Goal: Task Accomplishment & Management: Use online tool/utility

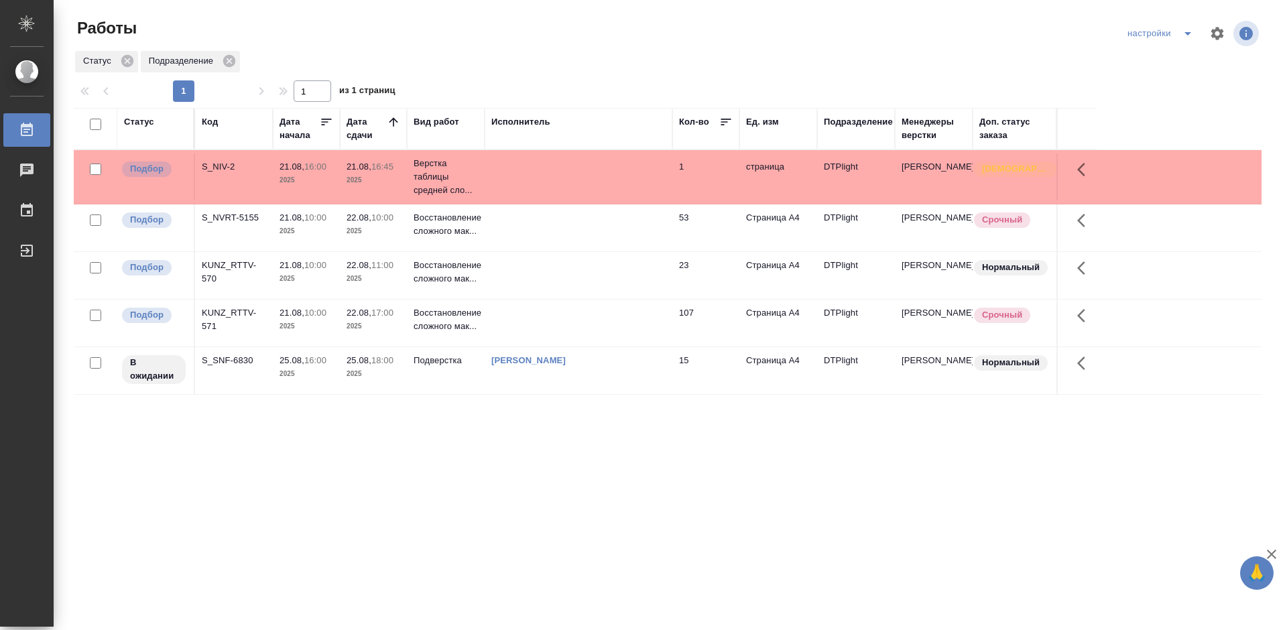
click at [245, 174] on div "S_NVRT-5155" at bounding box center [234, 166] width 64 height 13
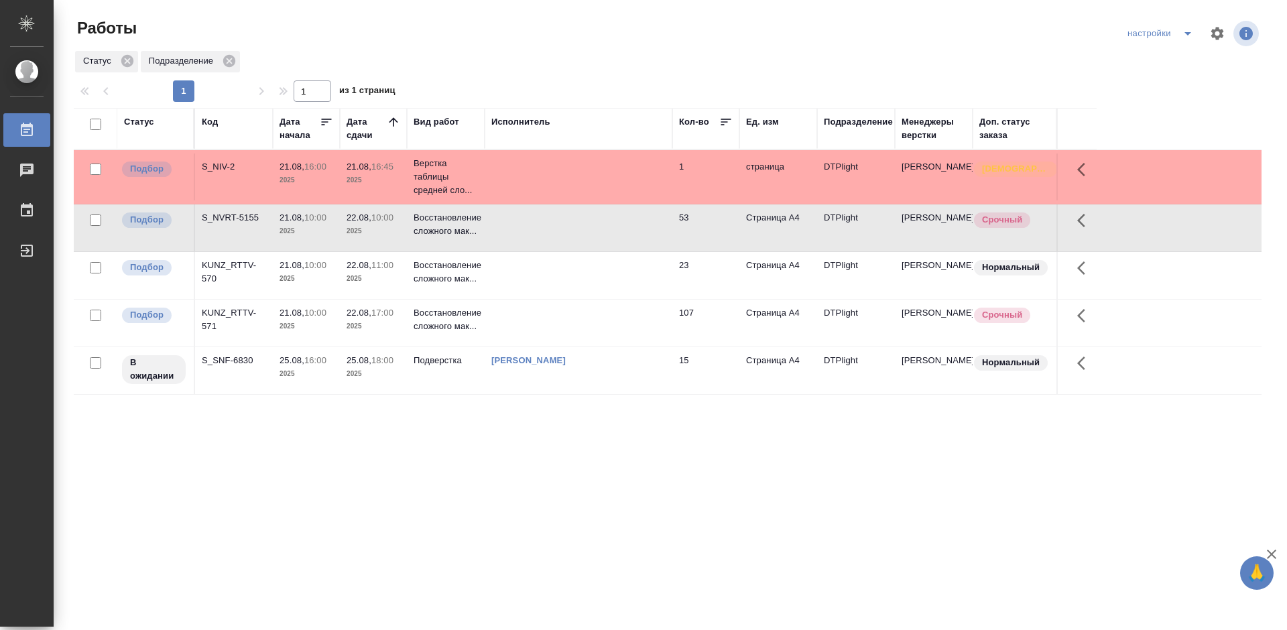
click at [245, 174] on div "S_NVRT-5155" at bounding box center [234, 166] width 64 height 13
click at [227, 174] on div "KUNZ_RTTV-571" at bounding box center [234, 166] width 64 height 13
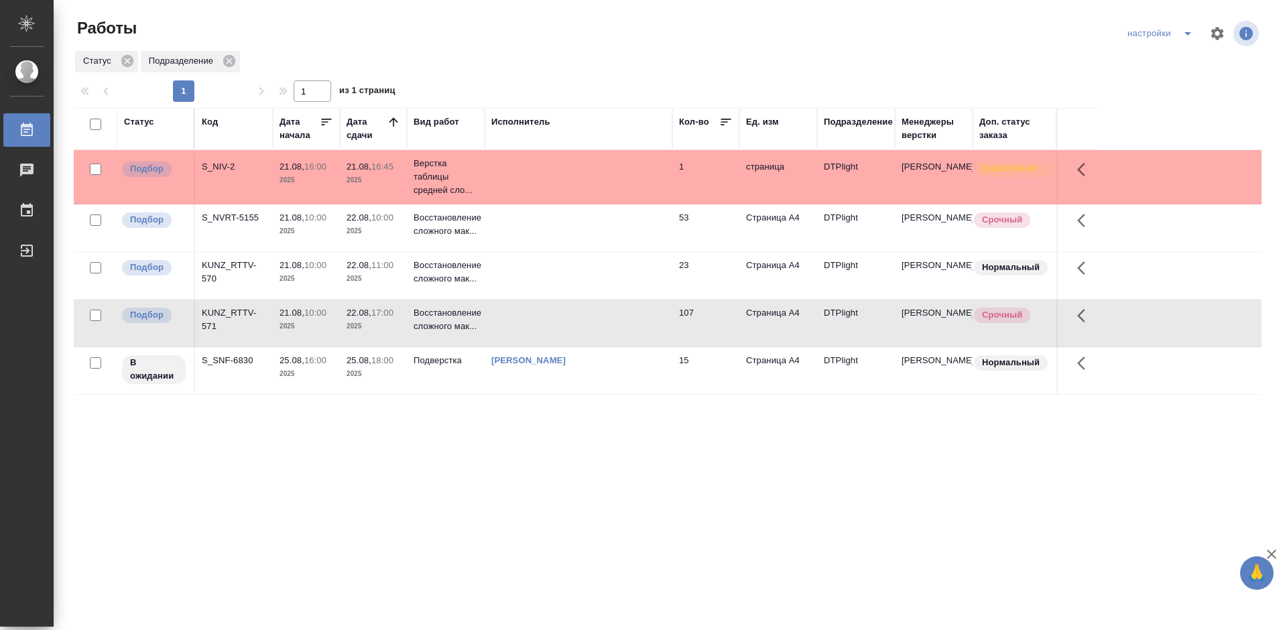
click at [227, 174] on div "KUNZ_RTTV-571" at bounding box center [234, 166] width 64 height 13
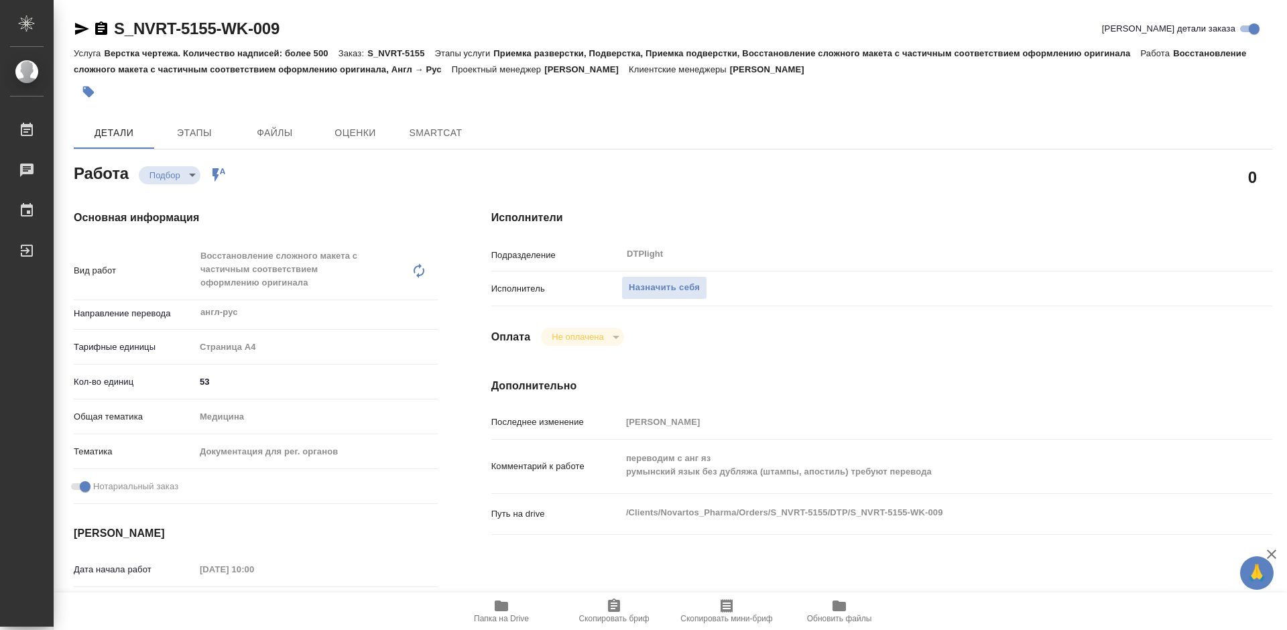
type textarea "x"
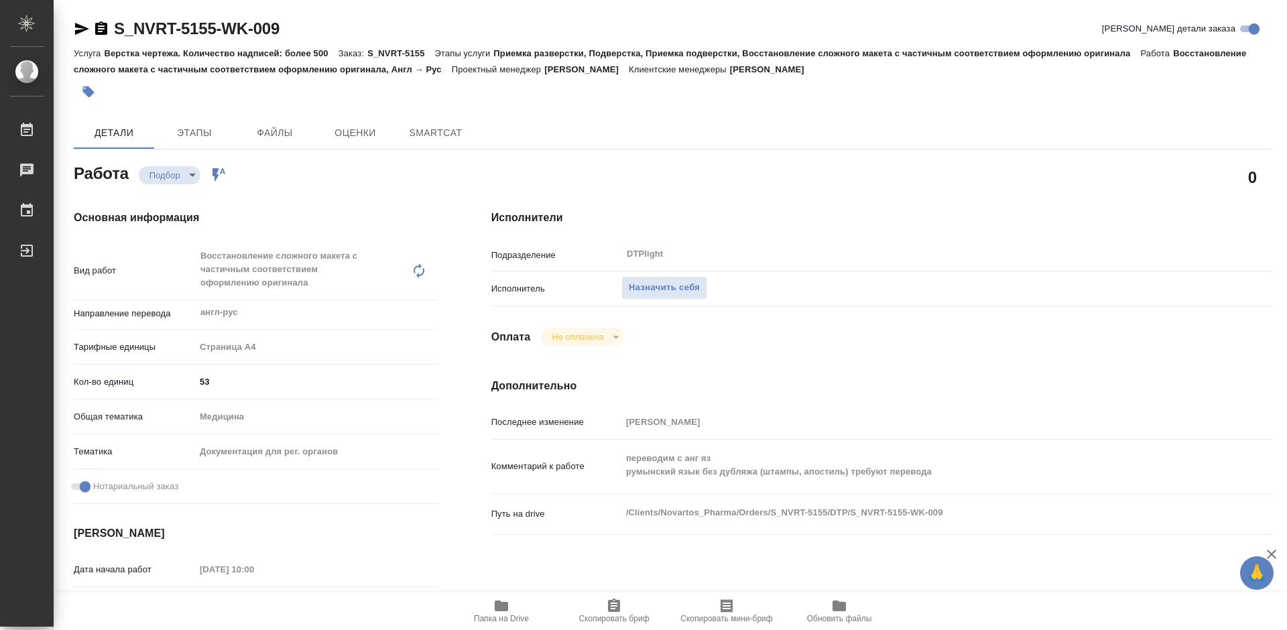
type textarea "x"
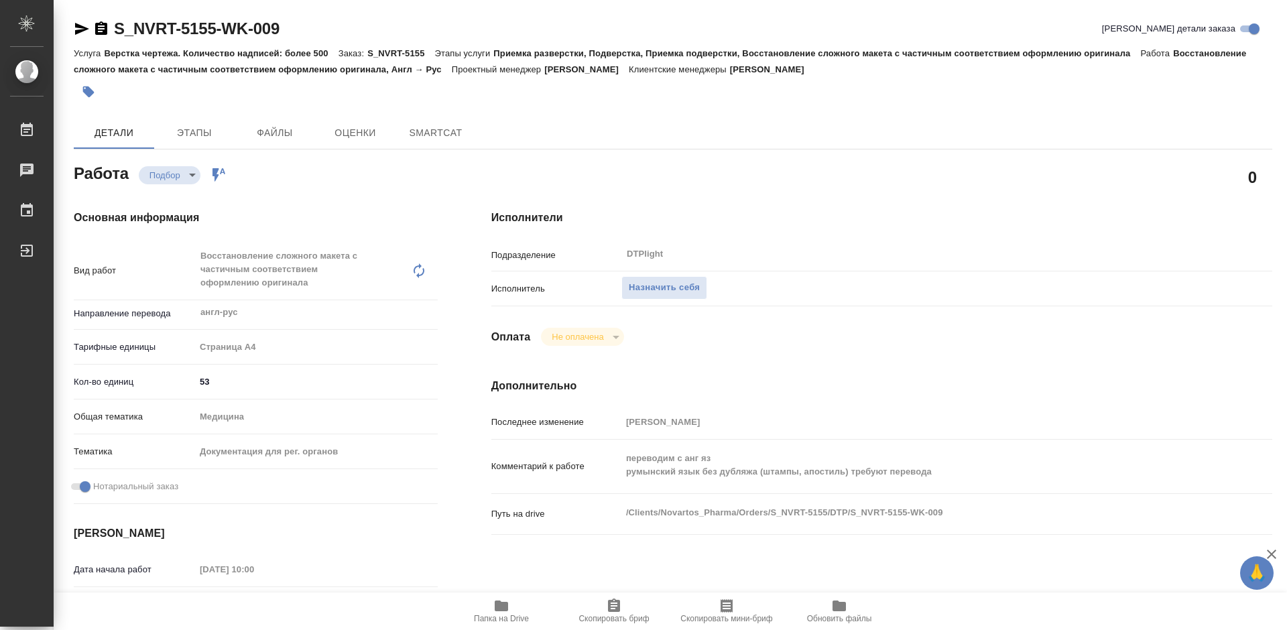
type textarea "x"
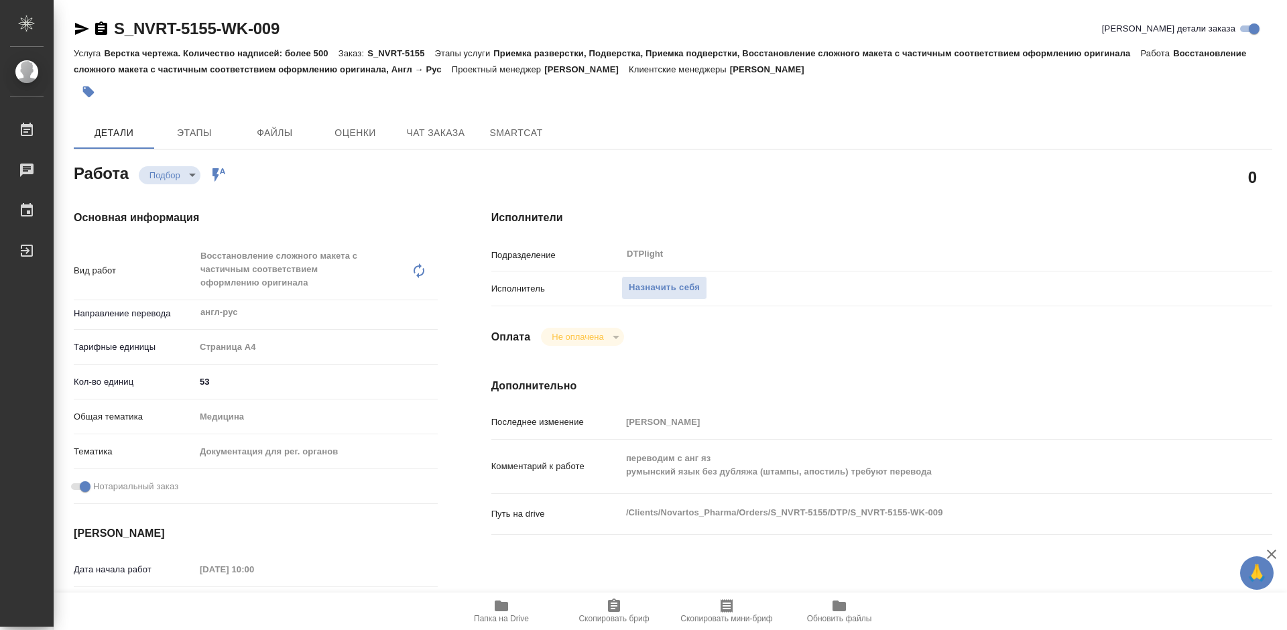
type textarea "x"
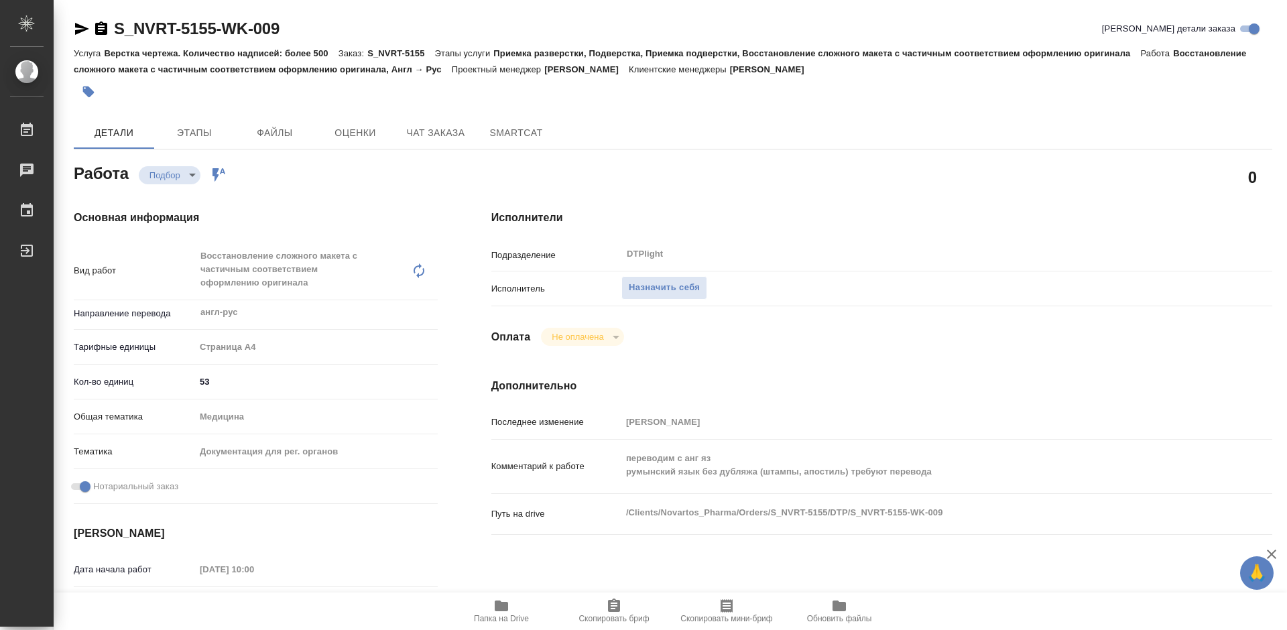
type textarea "x"
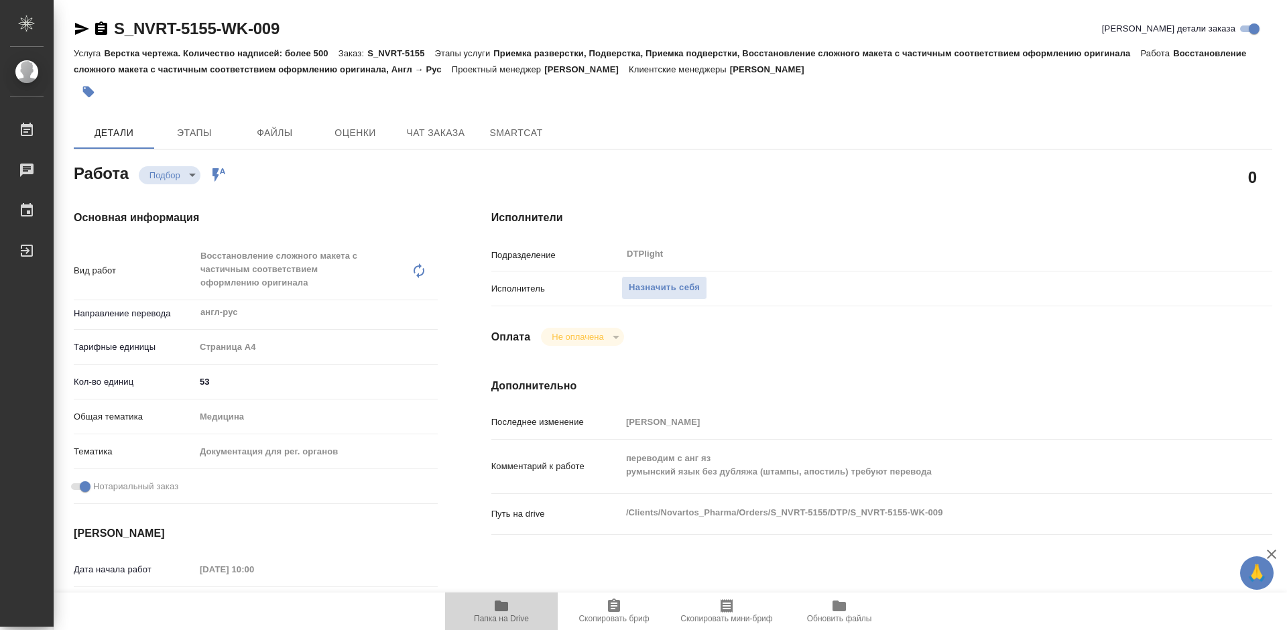
click at [498, 612] on icon "button" at bounding box center [501, 606] width 16 height 16
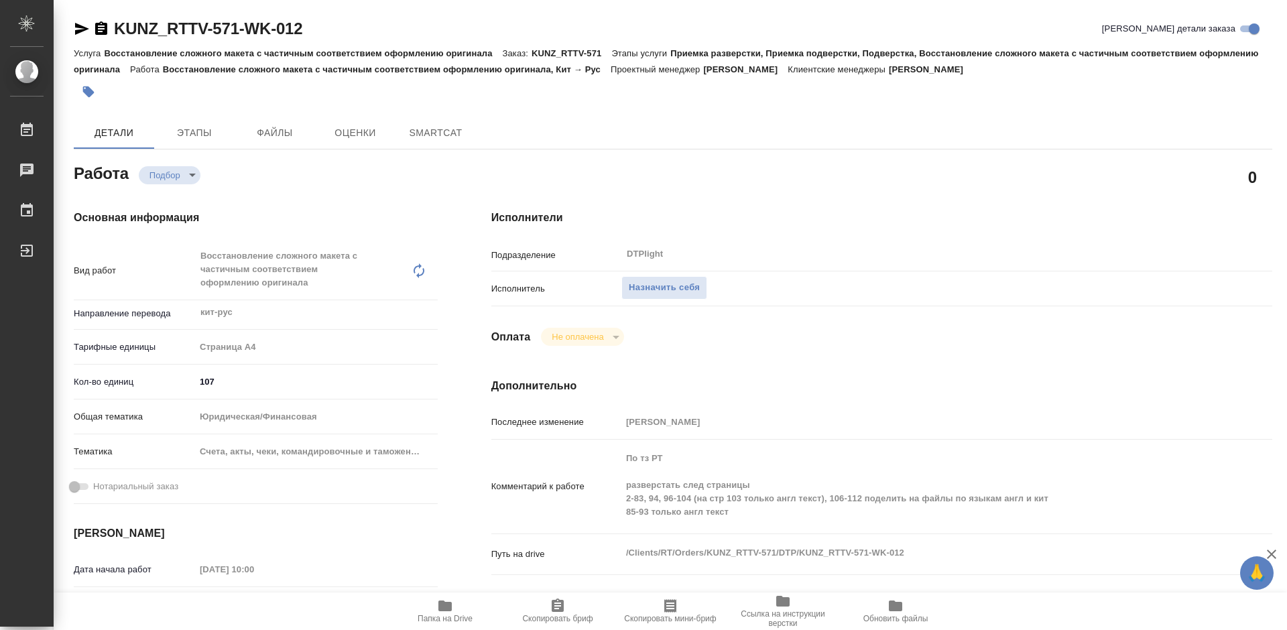
type textarea "x"
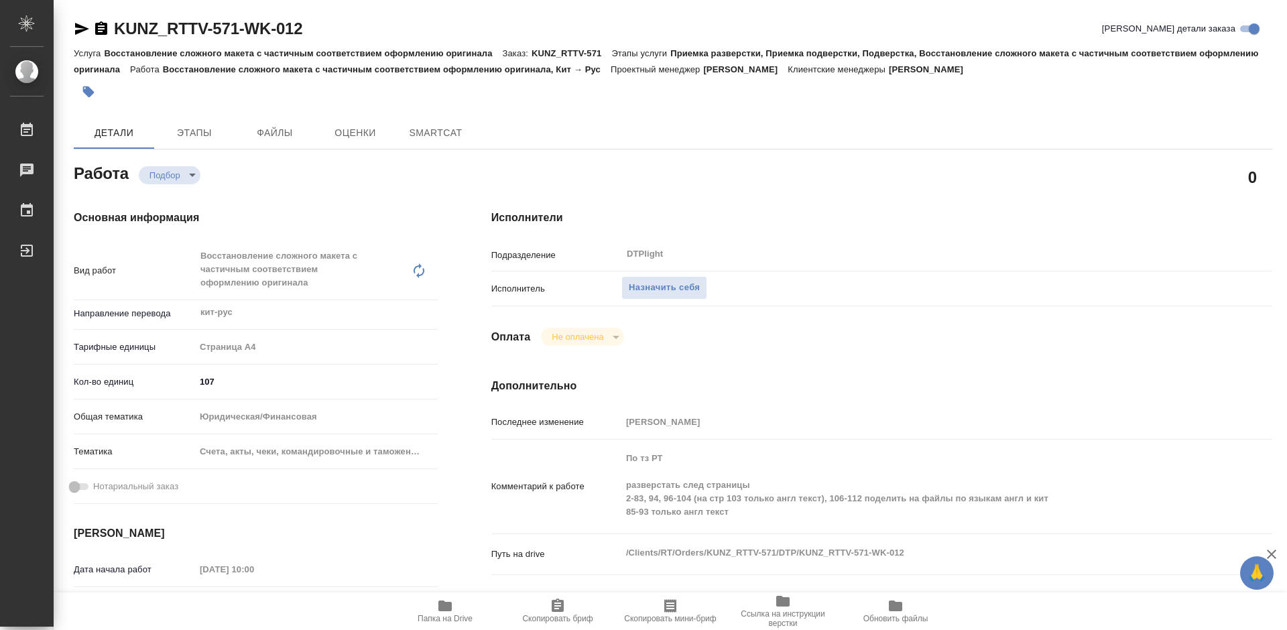
type textarea "x"
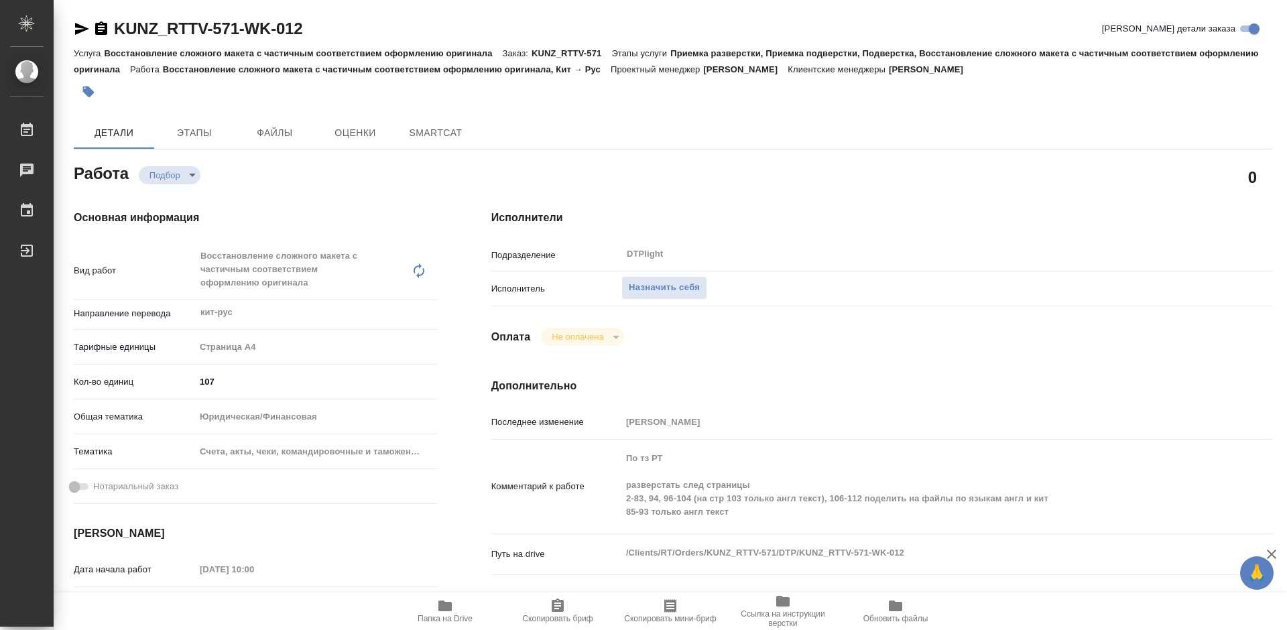
type textarea "x"
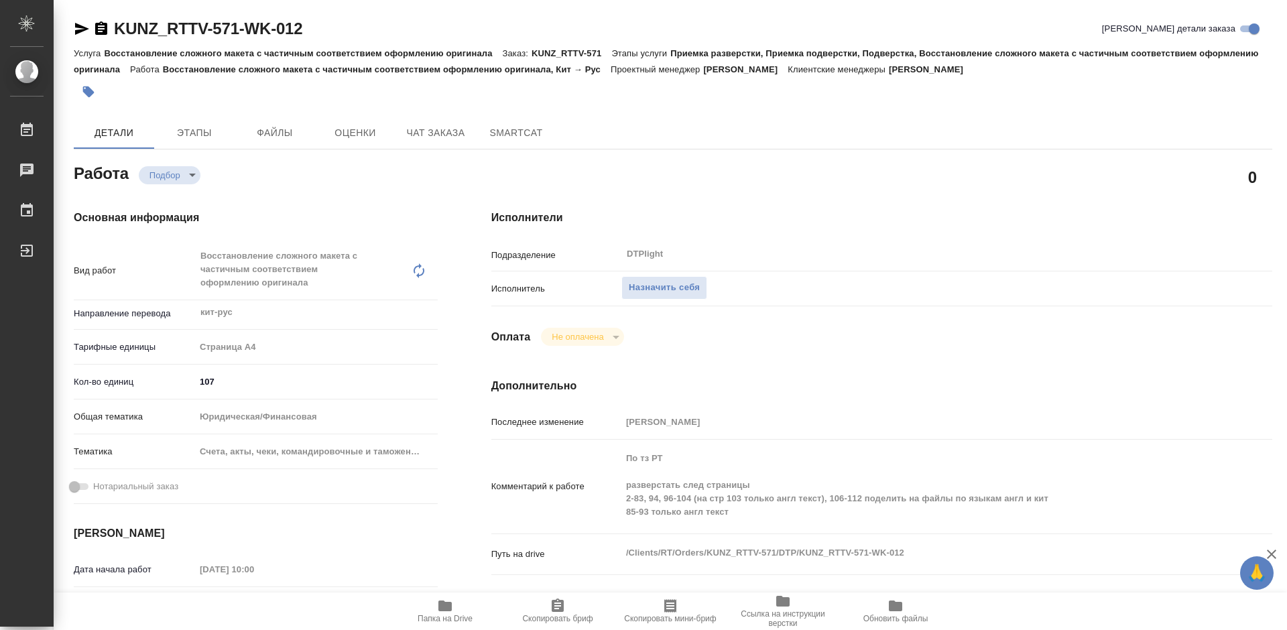
type textarea "x"
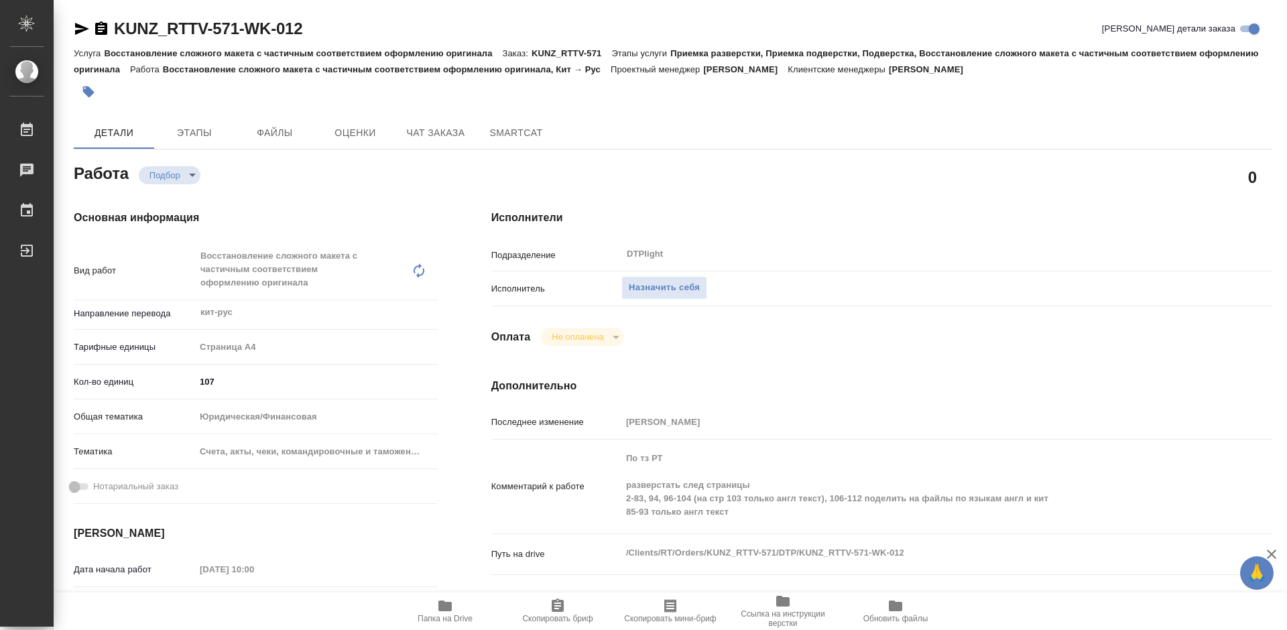
type textarea "x"
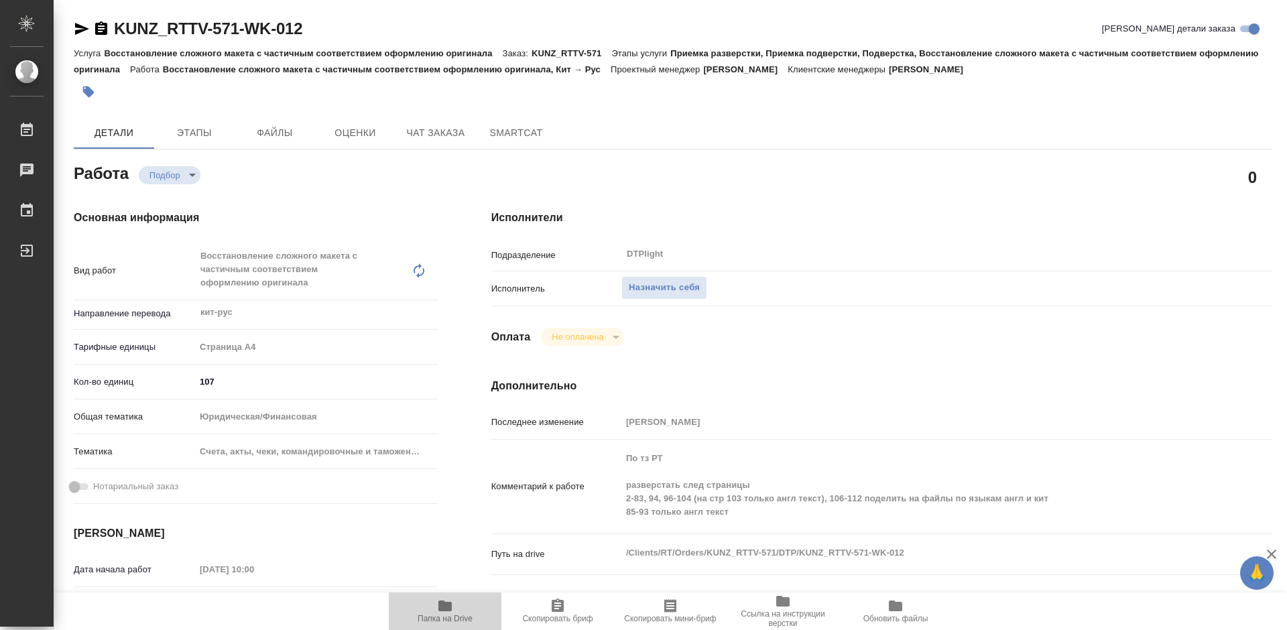
click at [450, 611] on icon "button" at bounding box center [444, 606] width 13 height 11
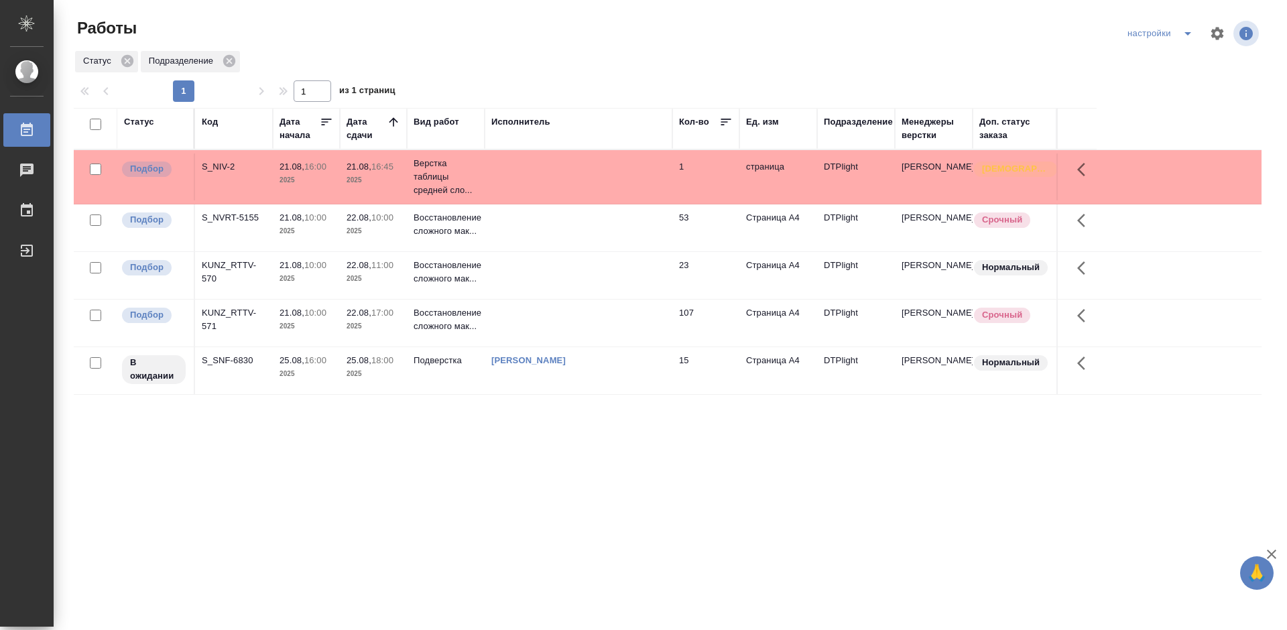
click at [247, 174] on div "S_NVRT-5155" at bounding box center [234, 166] width 64 height 13
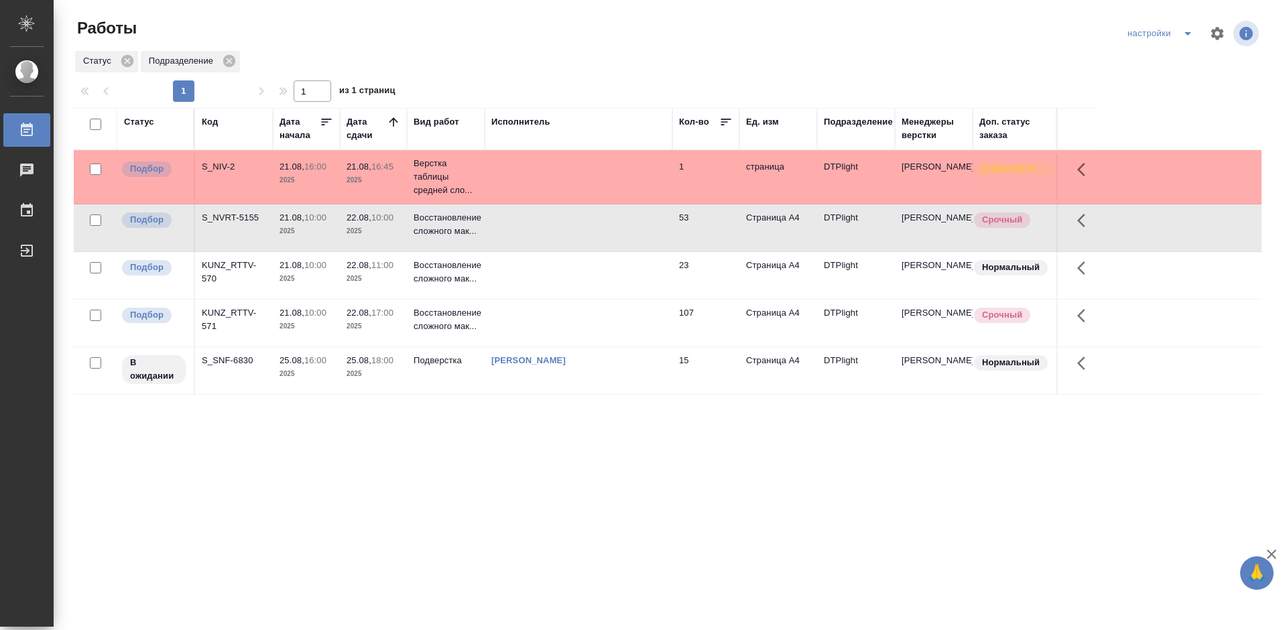
click at [247, 174] on div "S_NVRT-5155" at bounding box center [234, 166] width 64 height 13
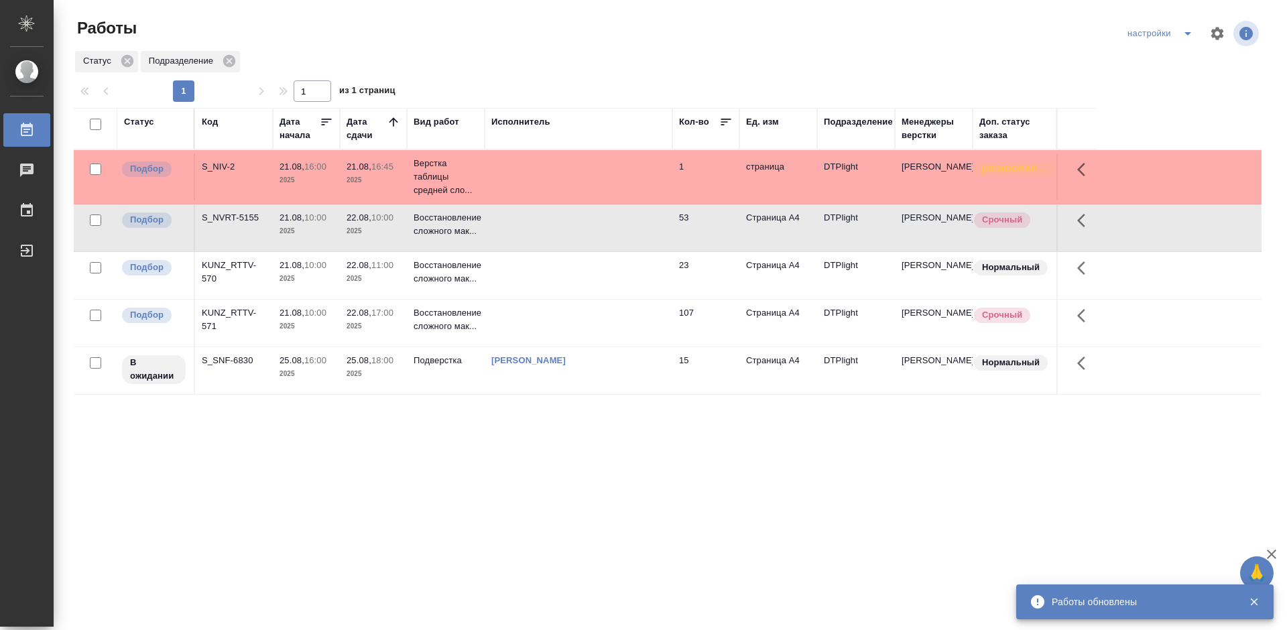
click at [246, 174] on div "KUNZ_RTTV-570" at bounding box center [234, 166] width 64 height 13
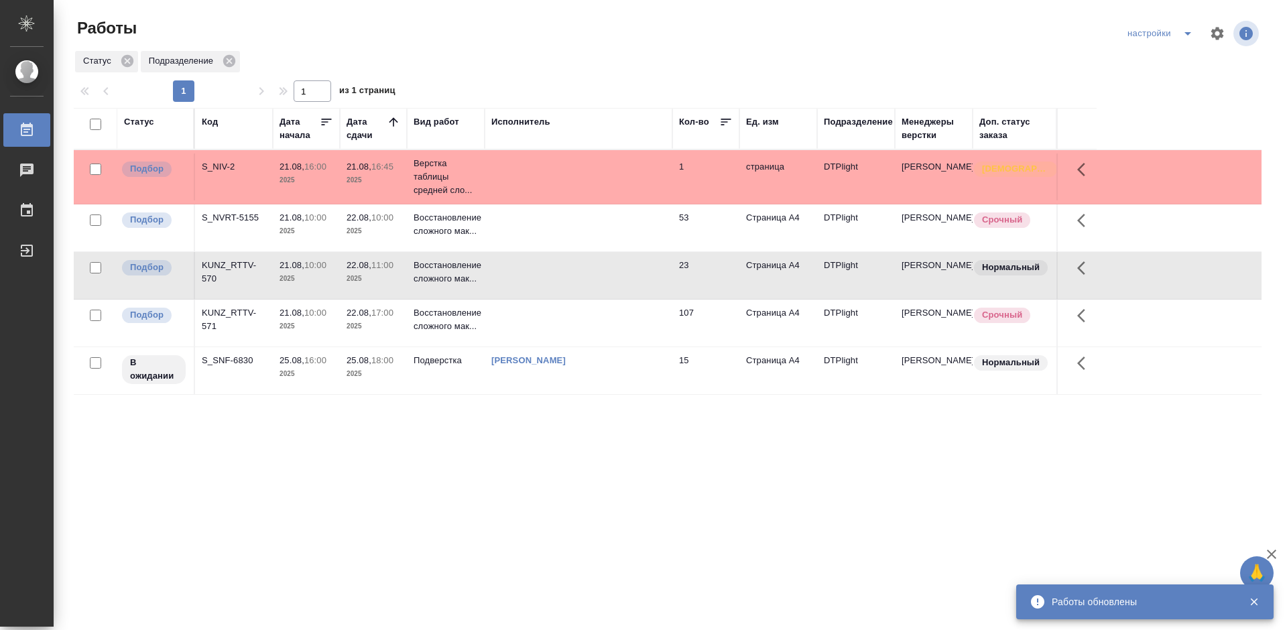
click at [246, 174] on div "KUNZ_RTTV-570" at bounding box center [234, 166] width 64 height 13
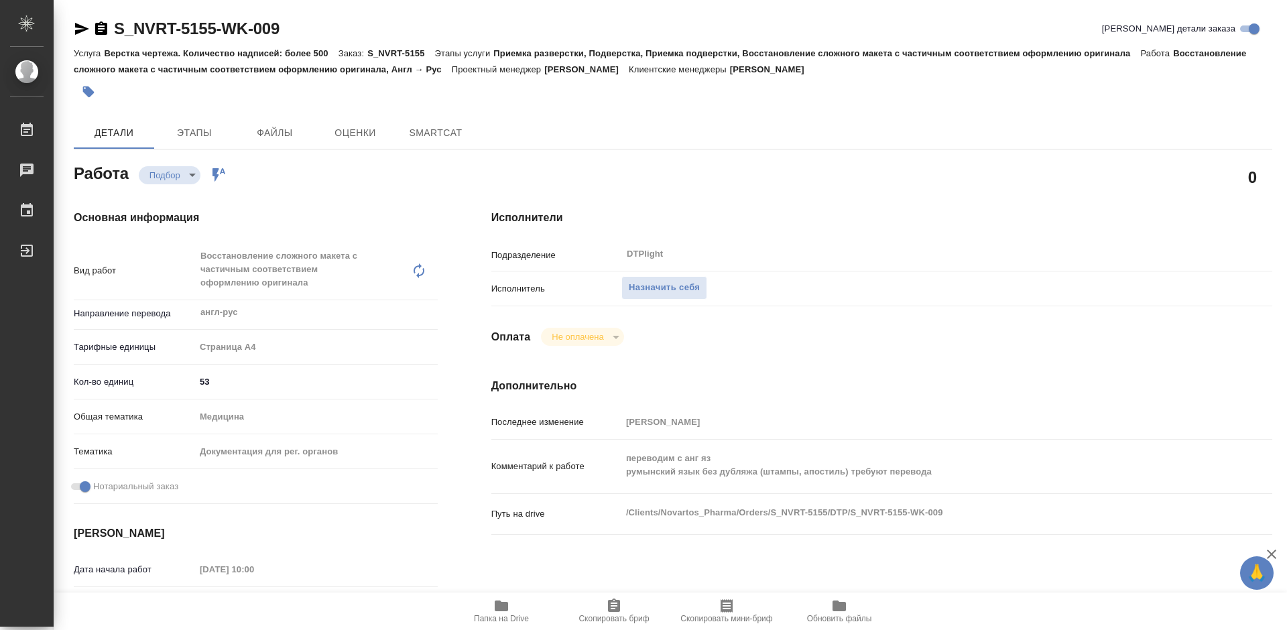
type textarea "x"
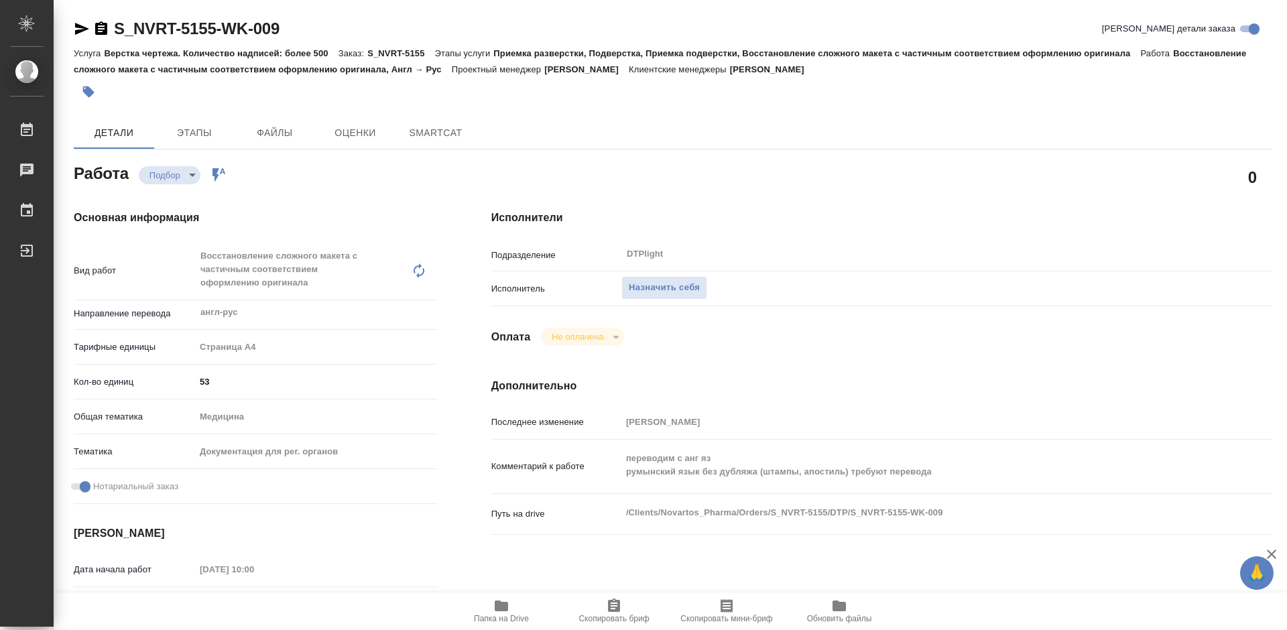
type textarea "x"
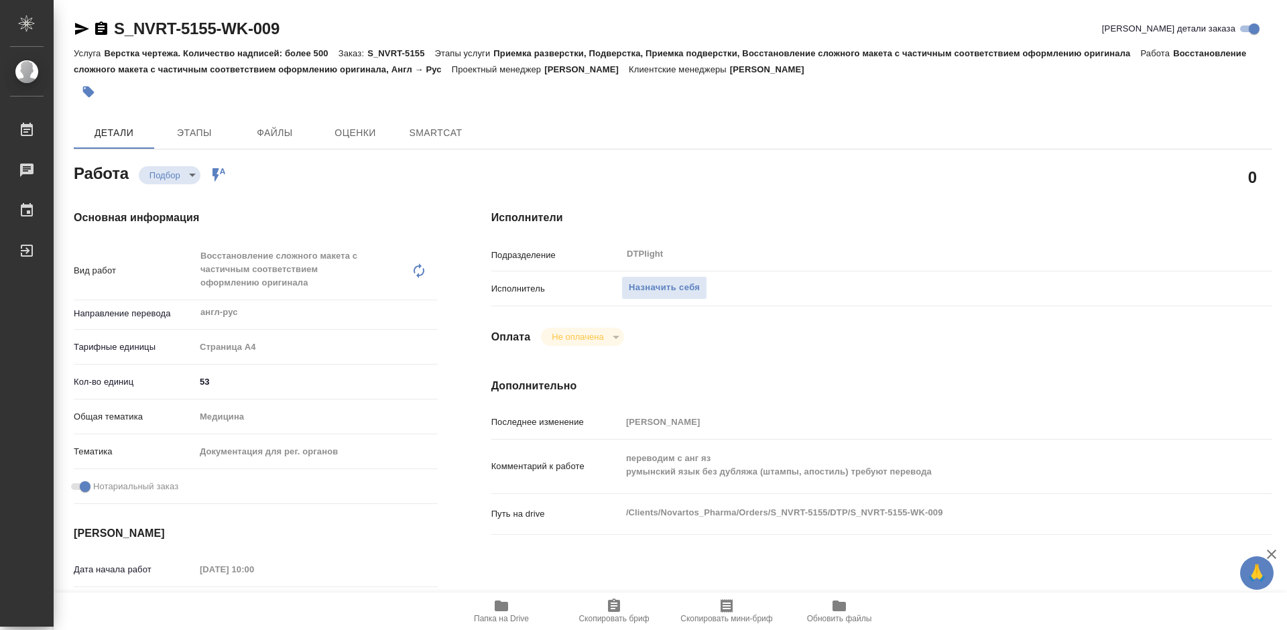
type textarea "x"
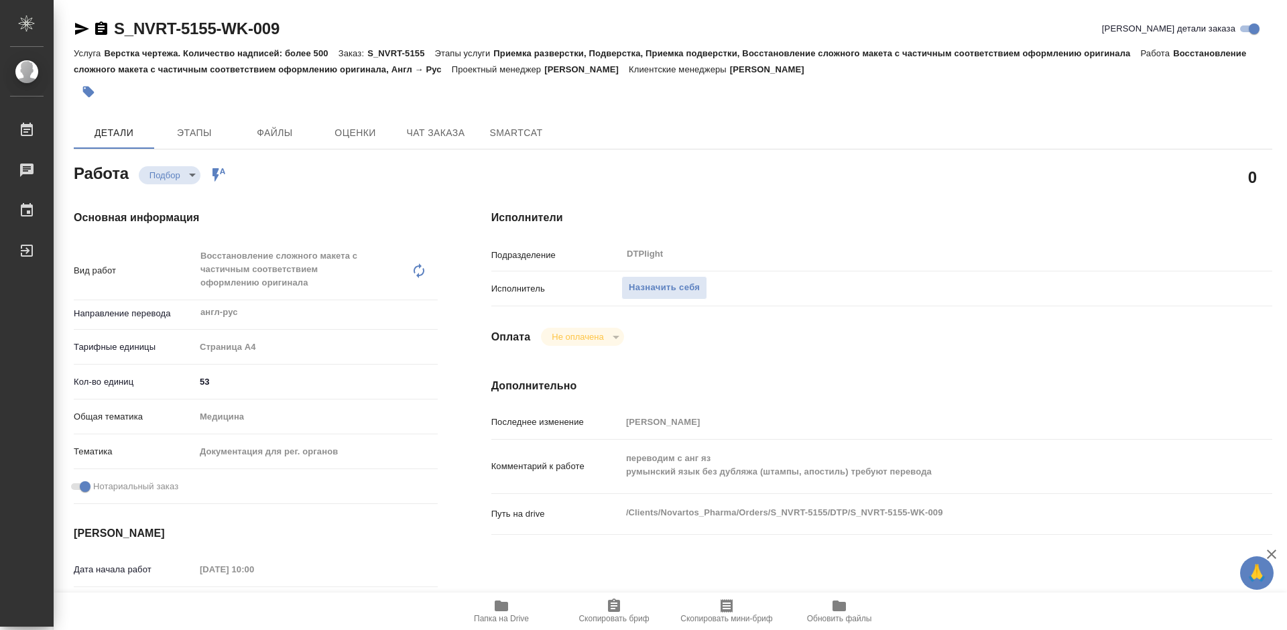
type textarea "x"
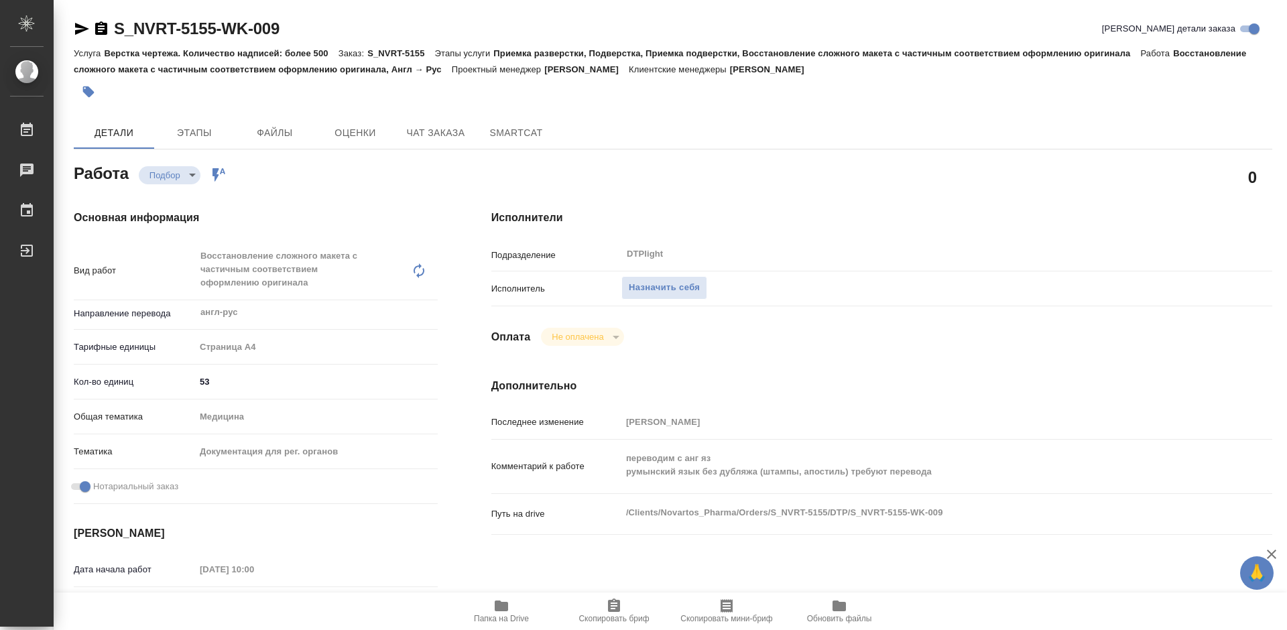
click at [507, 606] on icon "button" at bounding box center [501, 606] width 13 height 11
type textarea "x"
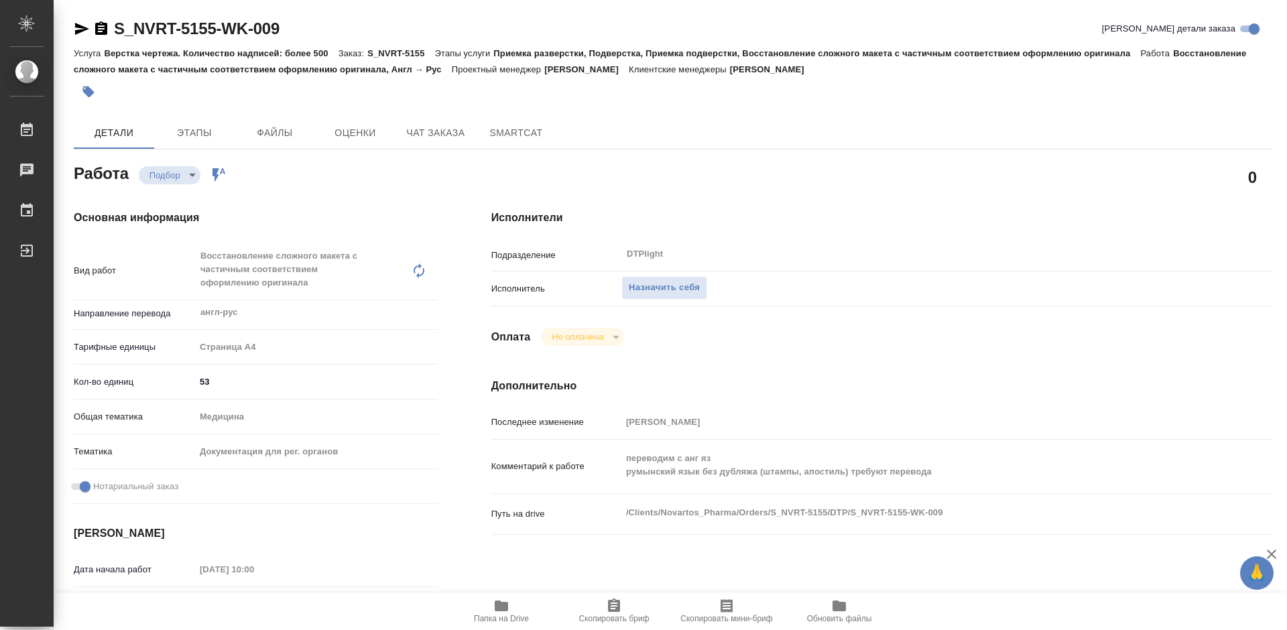
type textarea "x"
click at [674, 287] on span "Назначить себя" at bounding box center [664, 287] width 71 height 15
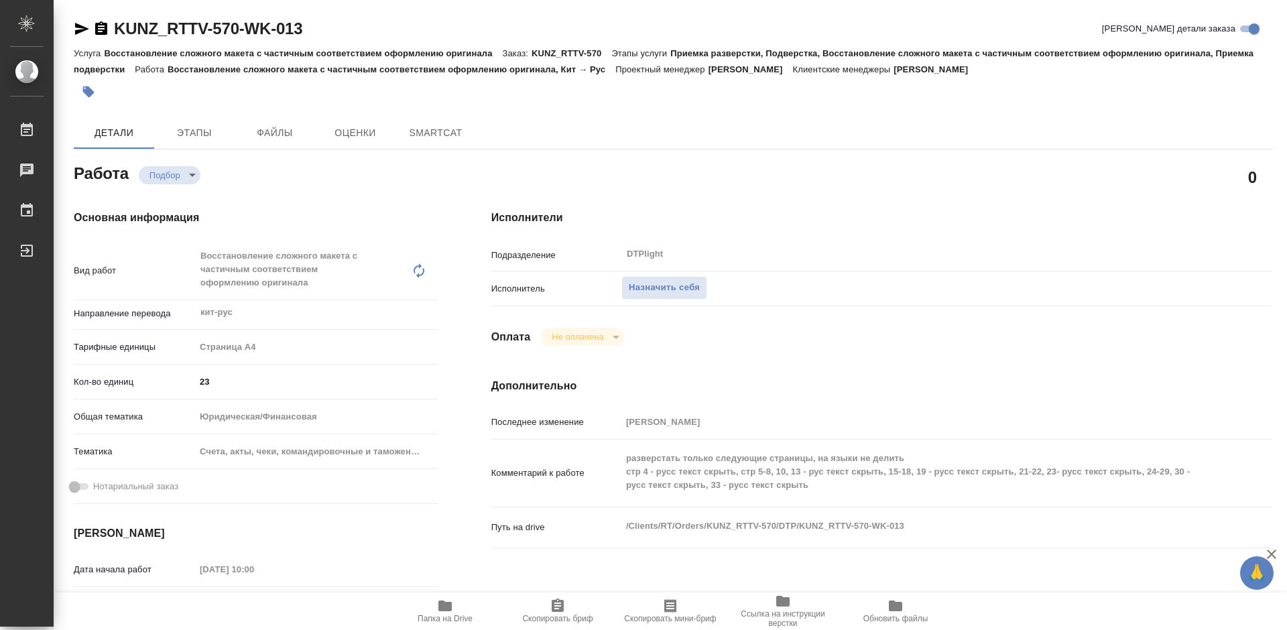
type textarea "x"
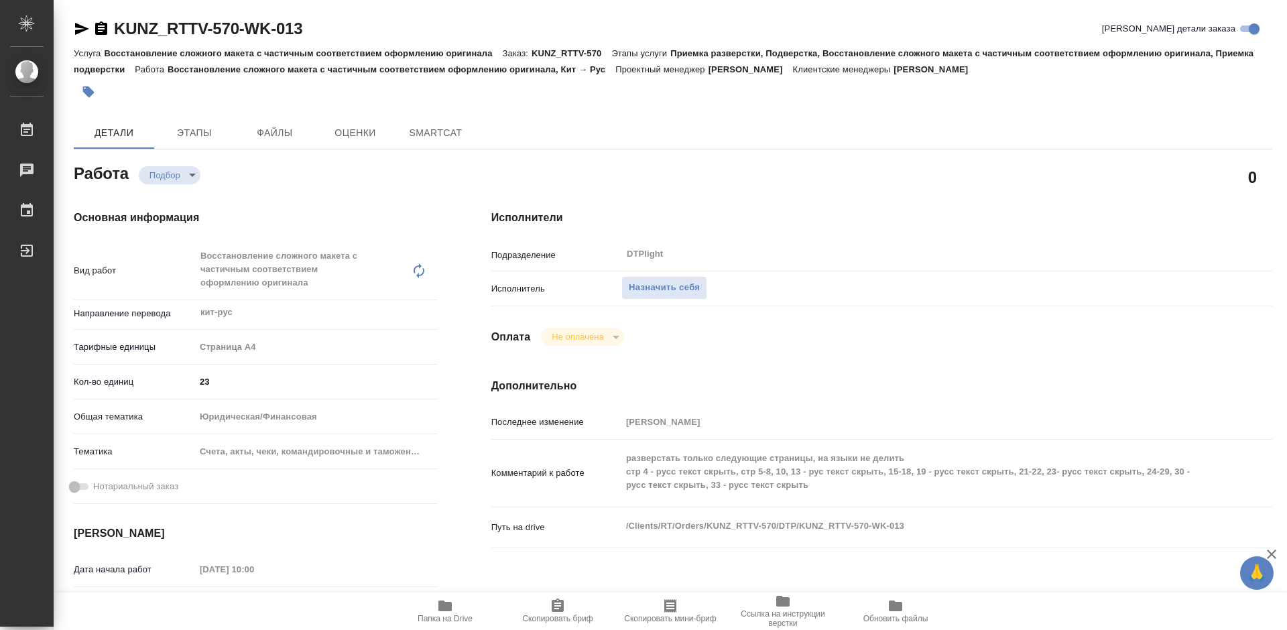
type textarea "x"
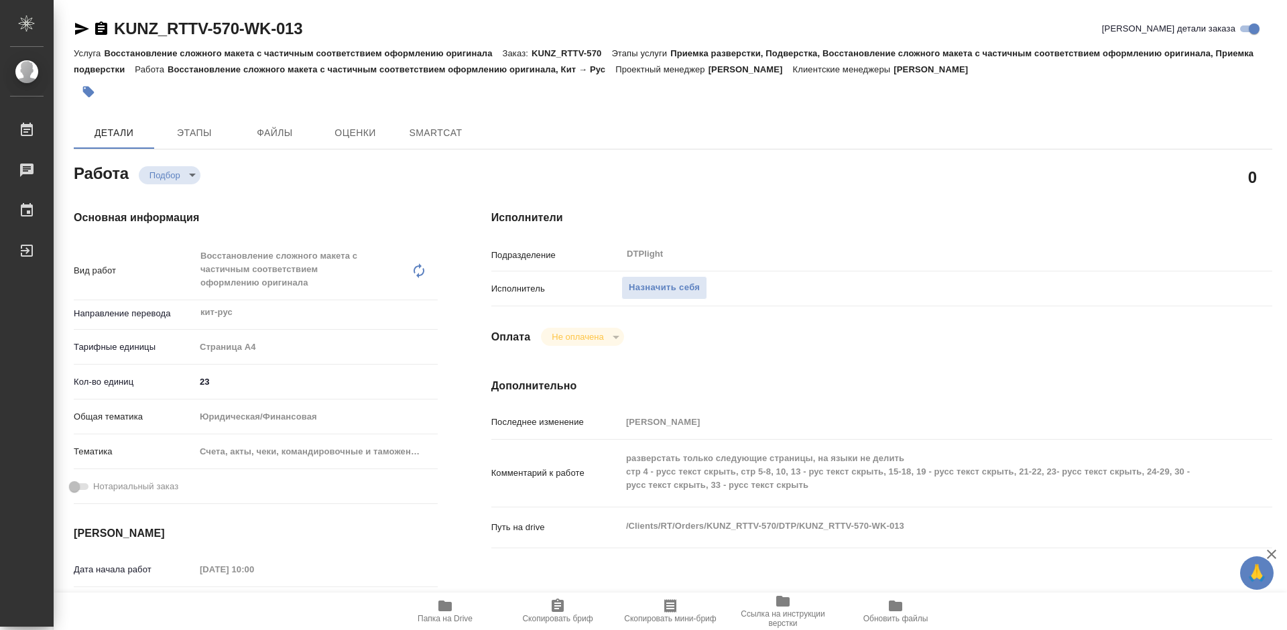
type textarea "x"
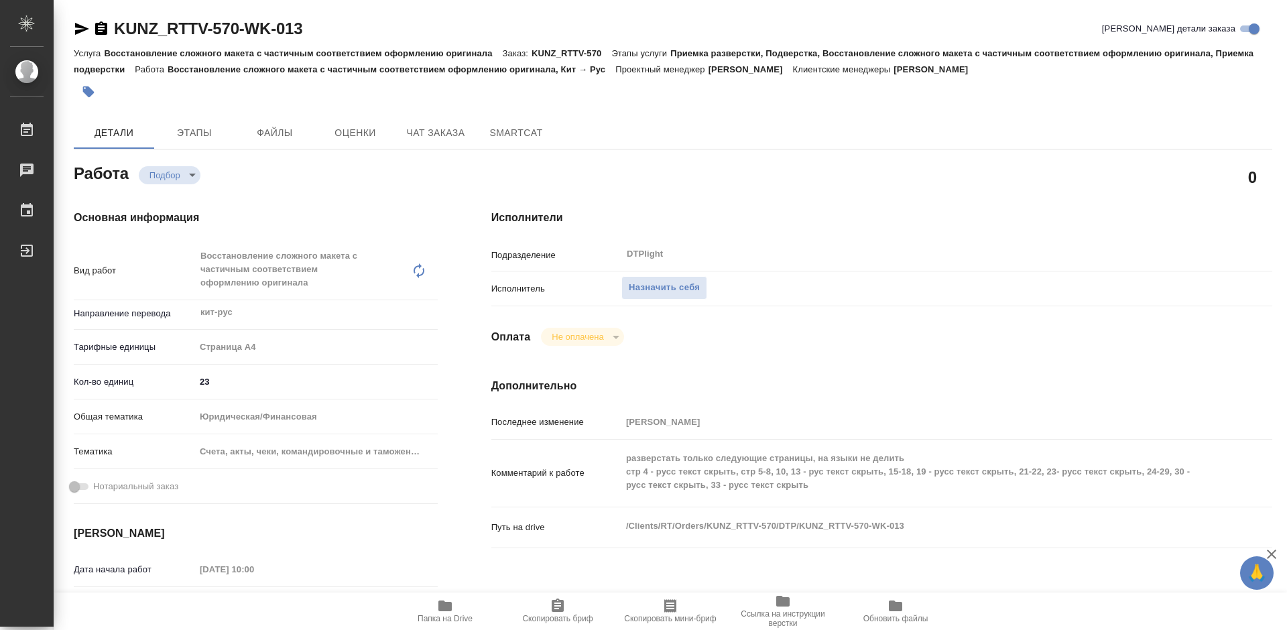
type textarea "x"
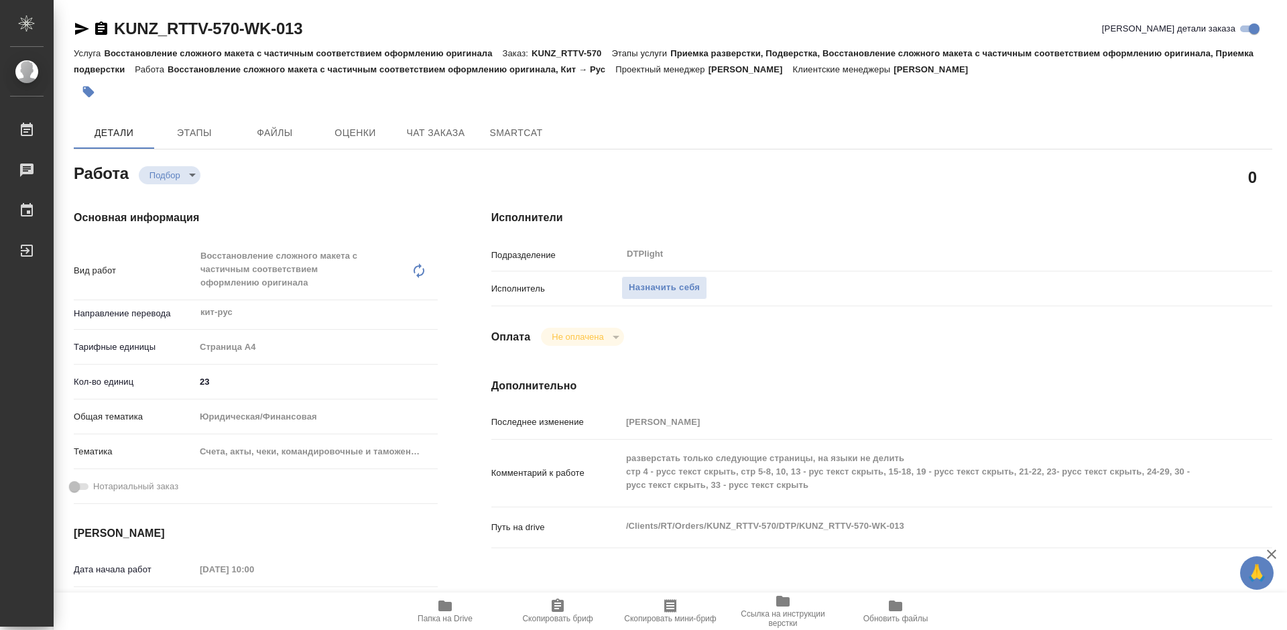
type textarea "x"
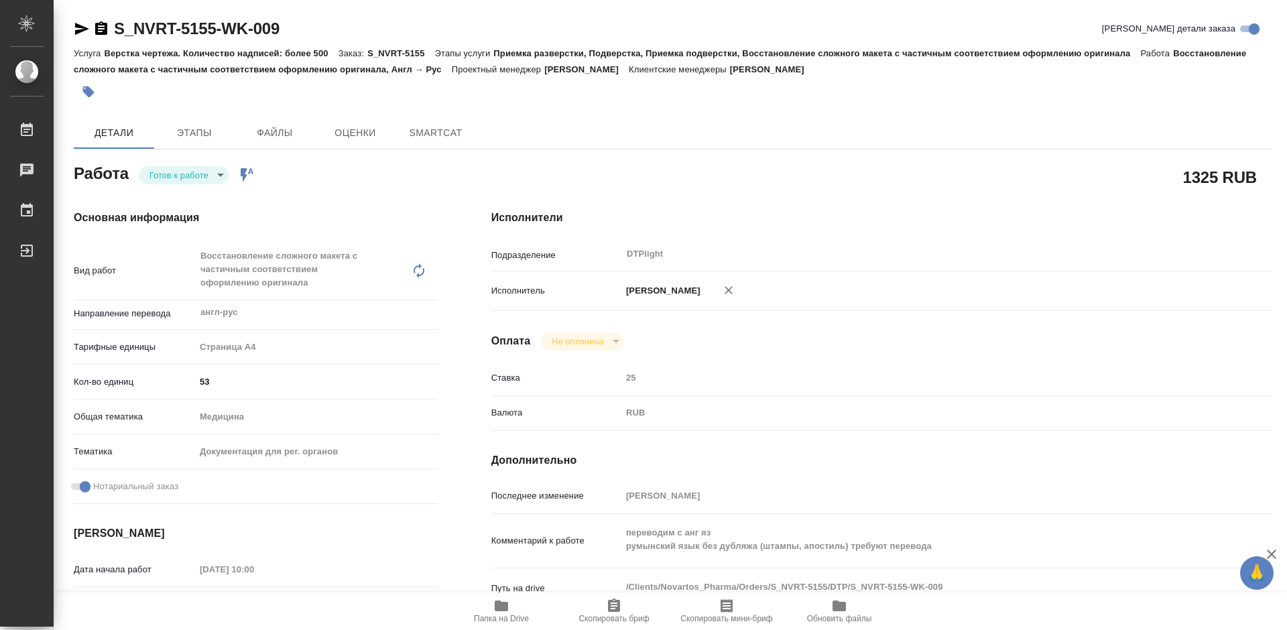
type textarea "x"
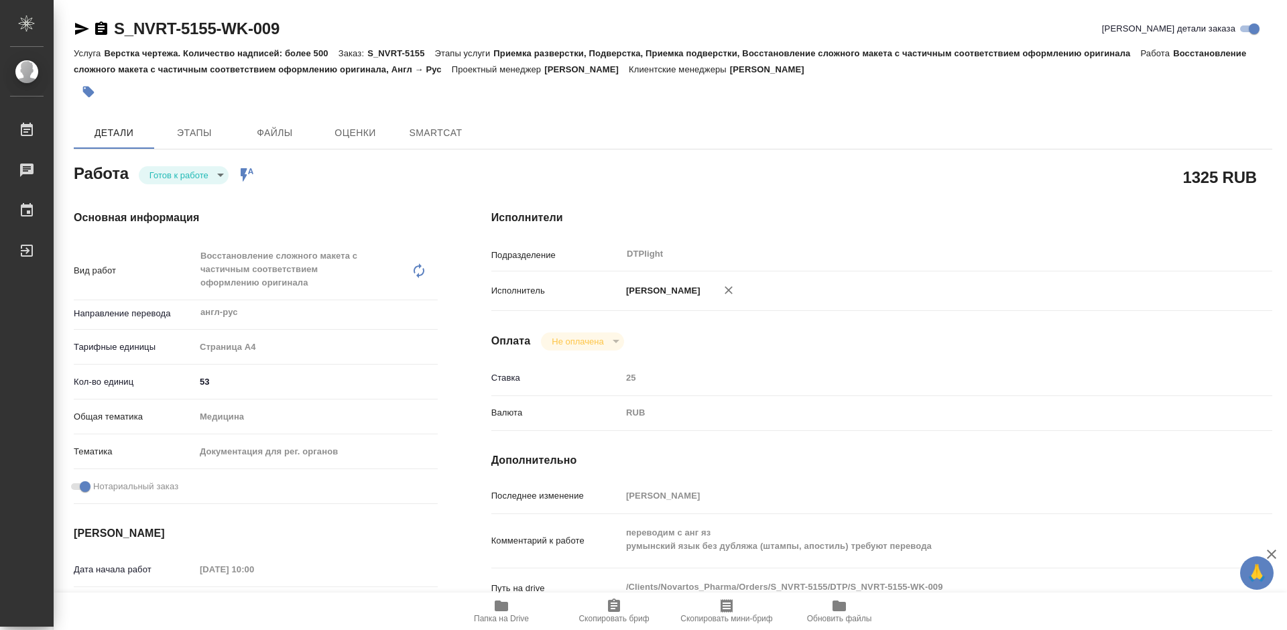
type textarea "x"
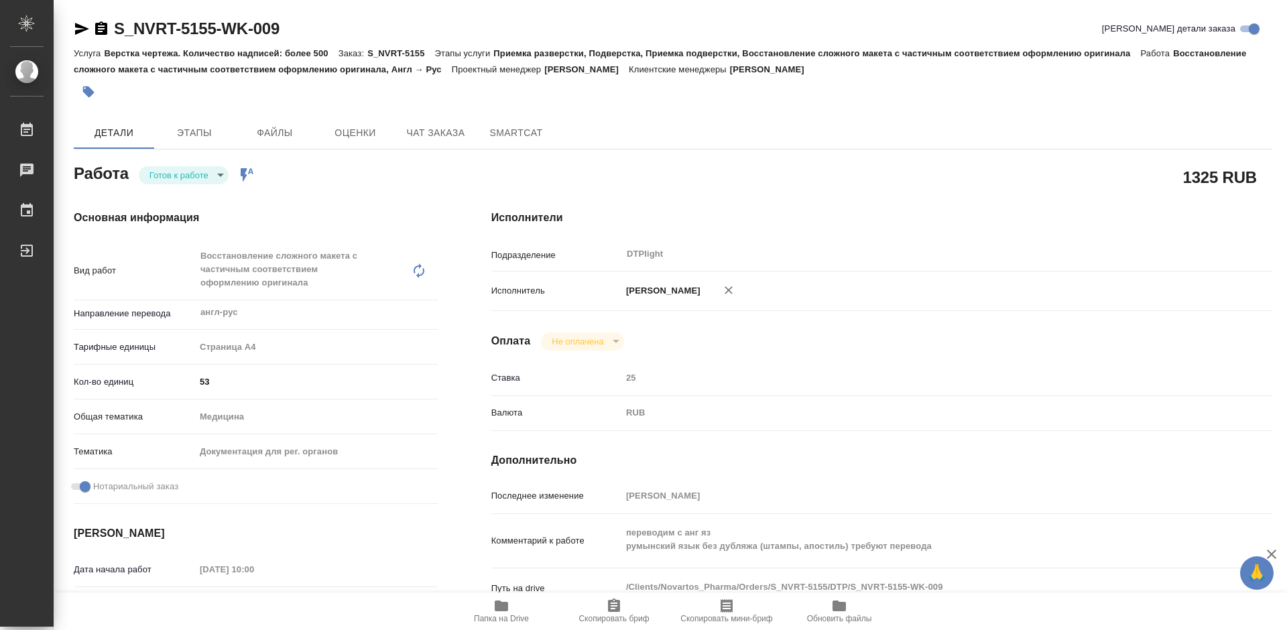
type textarea "x"
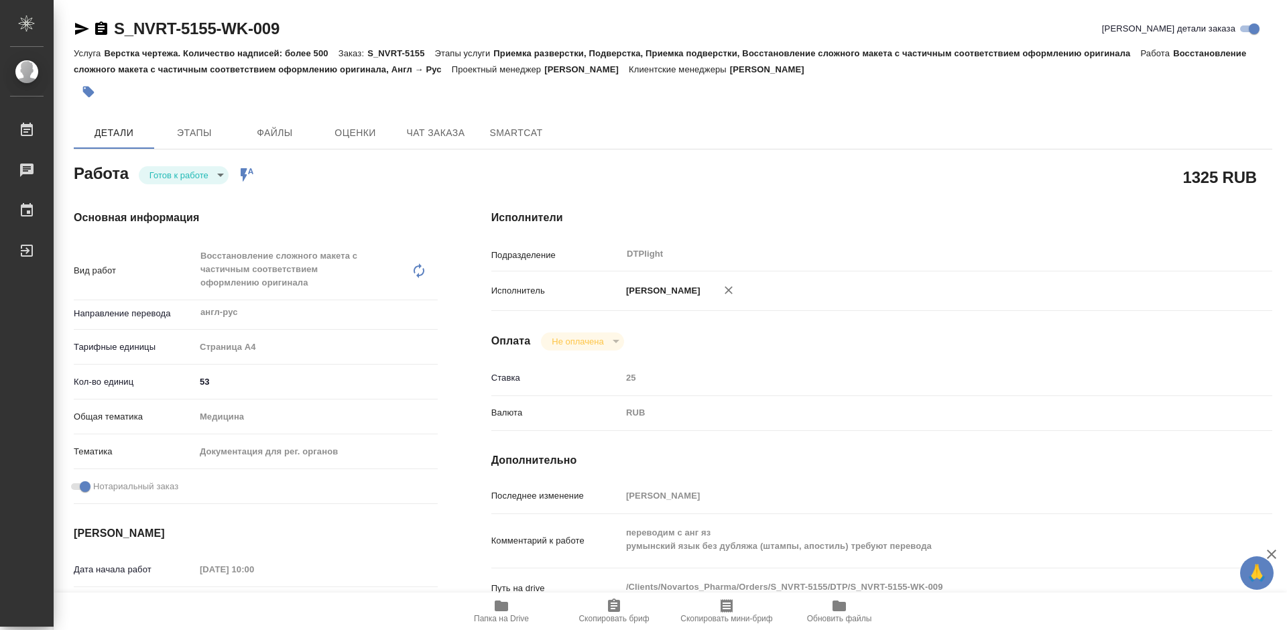
type textarea "x"
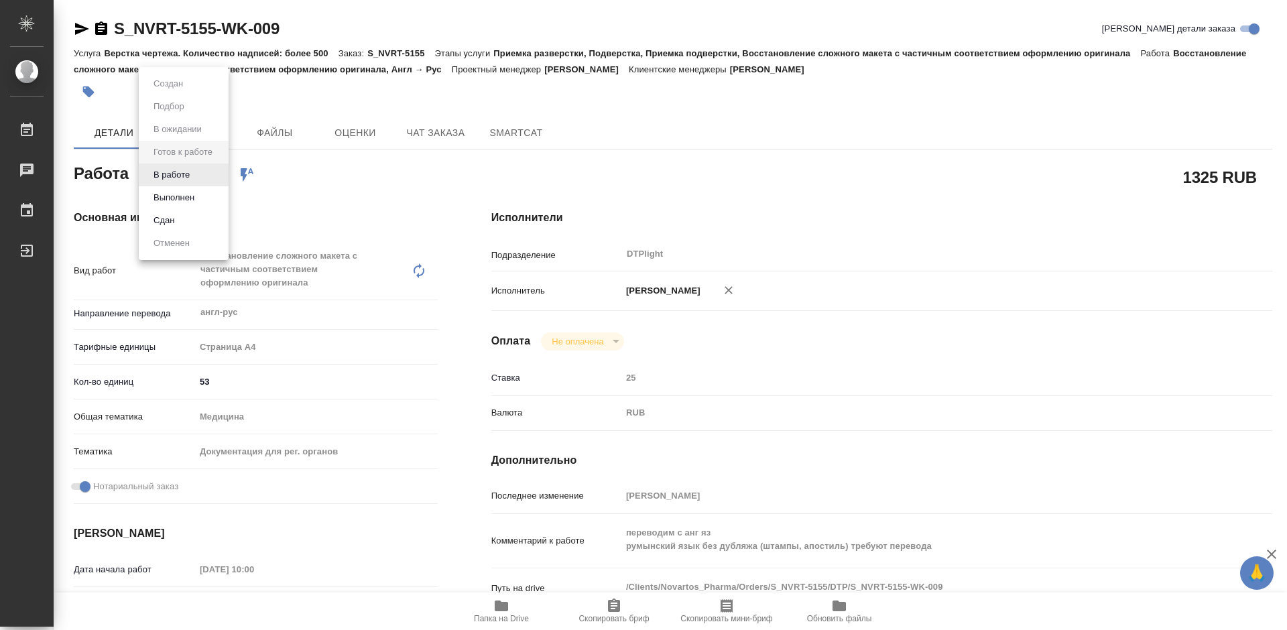
click at [210, 177] on body "🙏 .cls-1 fill:#fff; AWATERA [PERSON_NAME] Чаты График Выйти S_NVRT-5155-WK-009 …" at bounding box center [643, 315] width 1287 height 630
click at [203, 177] on li "В работе" at bounding box center [184, 175] width 90 height 23
type textarea "x"
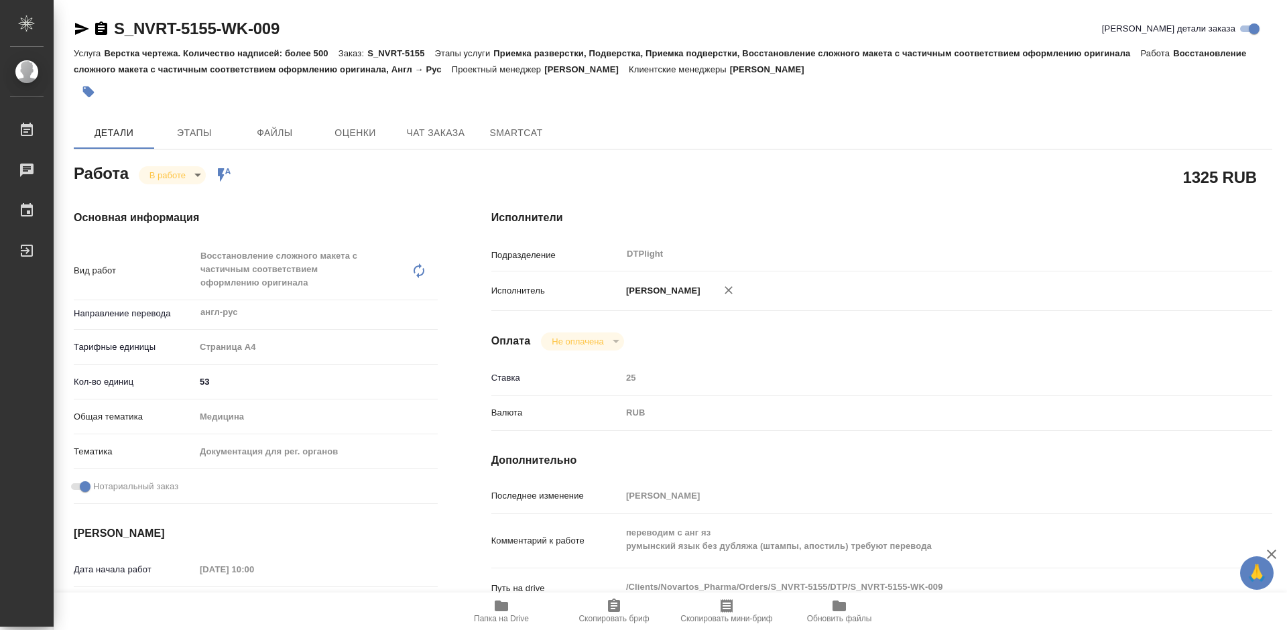
type textarea "x"
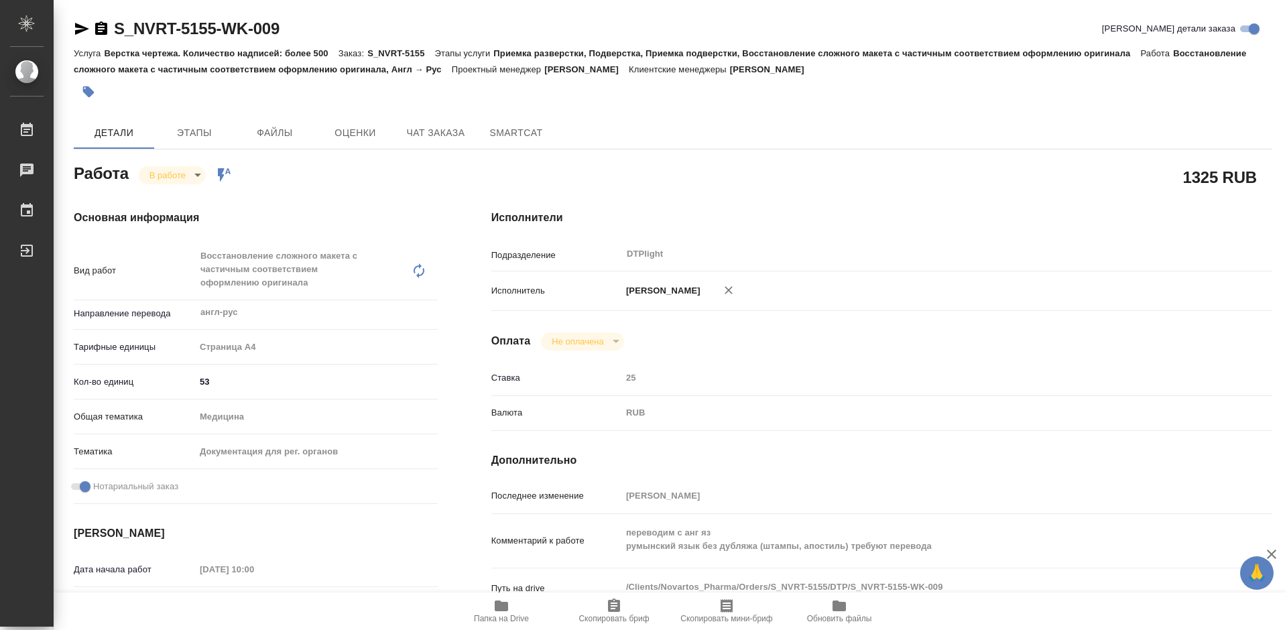
type textarea "x"
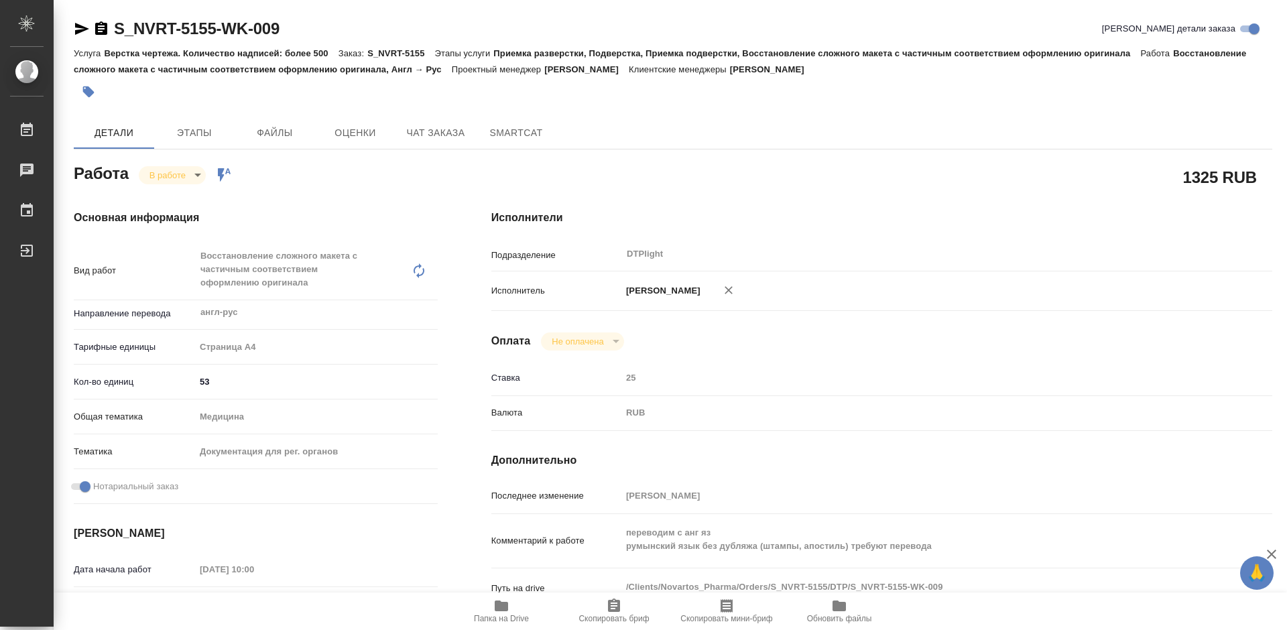
type textarea "x"
click at [499, 610] on icon "button" at bounding box center [501, 606] width 13 height 11
drag, startPoint x: 306, startPoint y: 23, endPoint x: 116, endPoint y: 35, distance: 190.0
click at [116, 35] on div "S_NVRT-5155-WK-009 Кратко детали заказа" at bounding box center [673, 28] width 1198 height 21
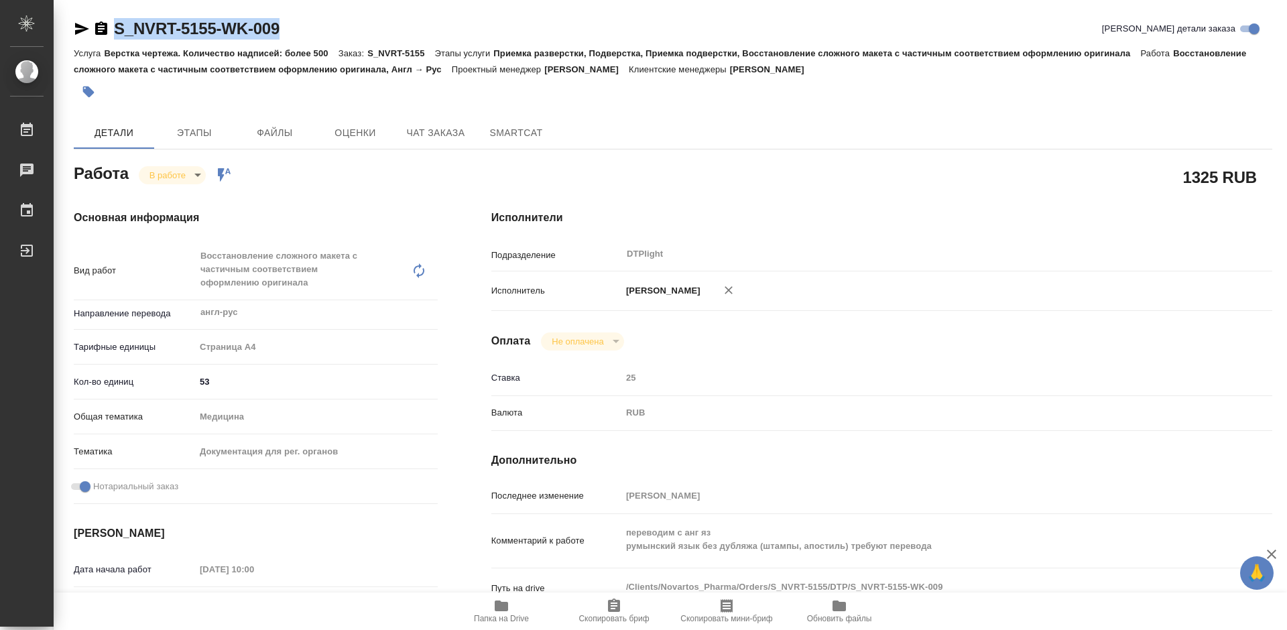
copy link "S_NVRT-5155-WK-009"
type textarea "x"
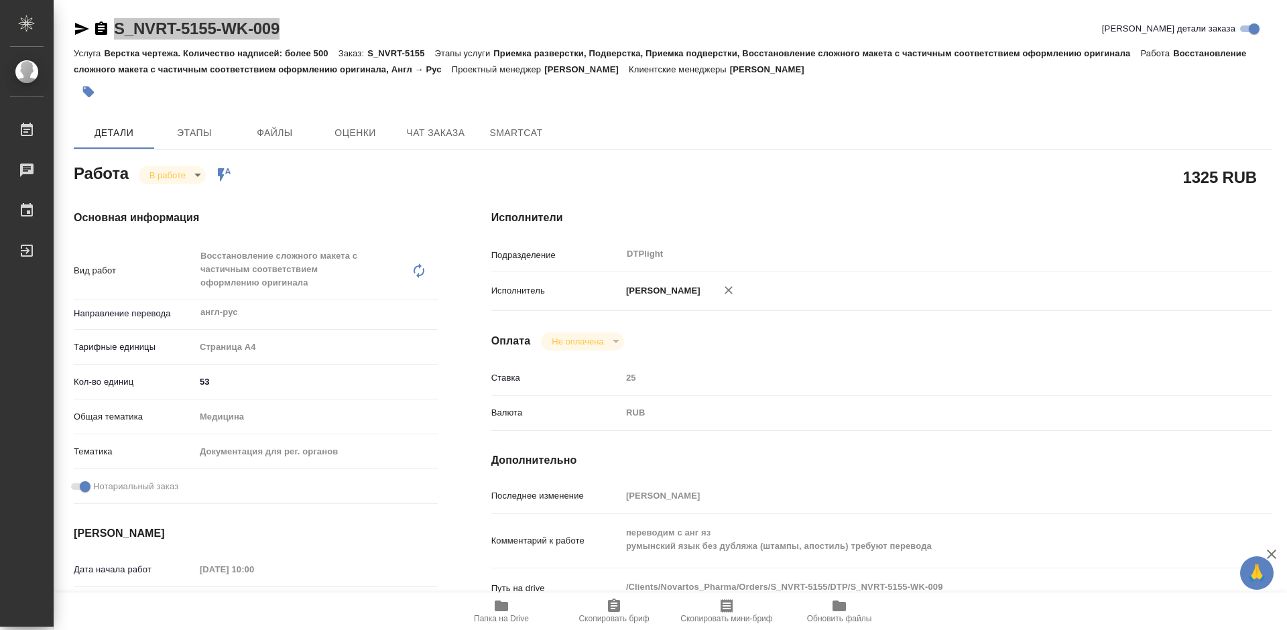
type textarea "x"
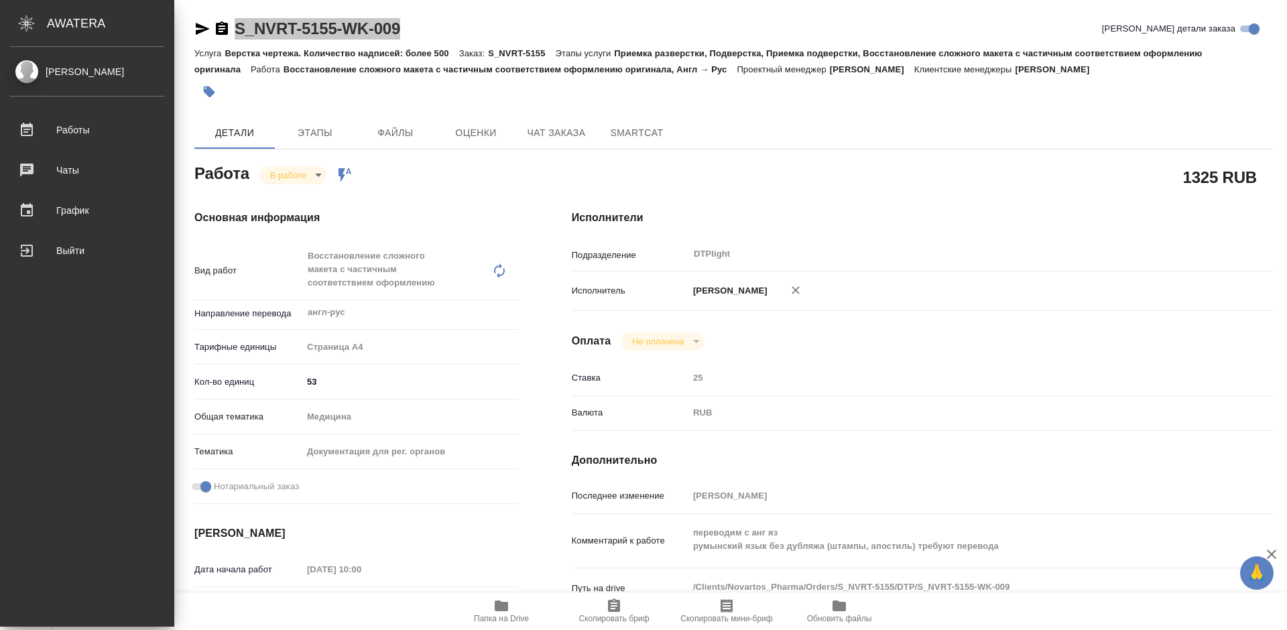
type textarea "x"
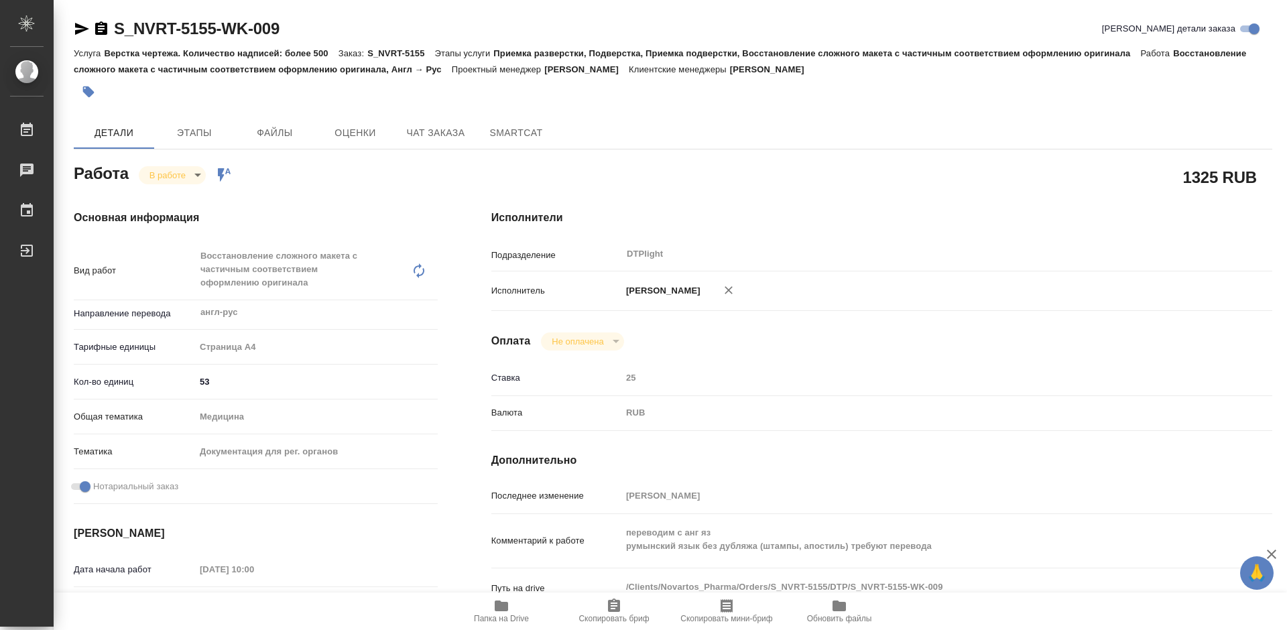
click at [905, 209] on div "Исполнители Подразделение DTPlight ​ Исполнитель [PERSON_NAME] Оплата Не оплаче…" at bounding box center [882, 482] width 835 height 599
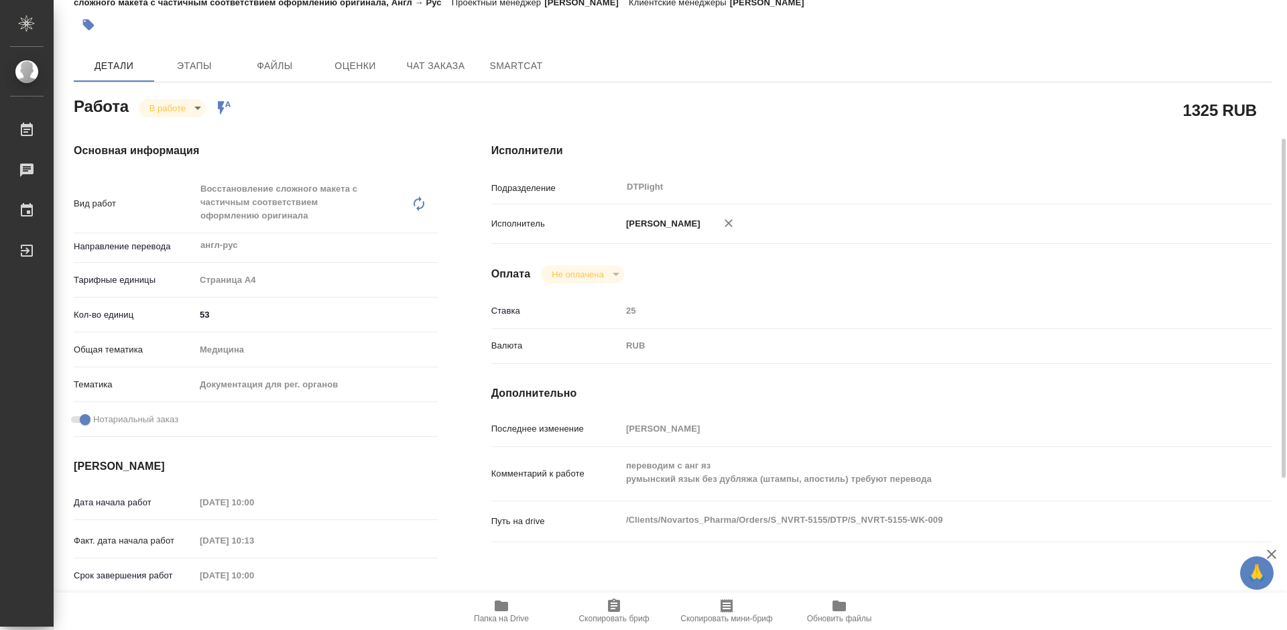
scroll to position [201, 0]
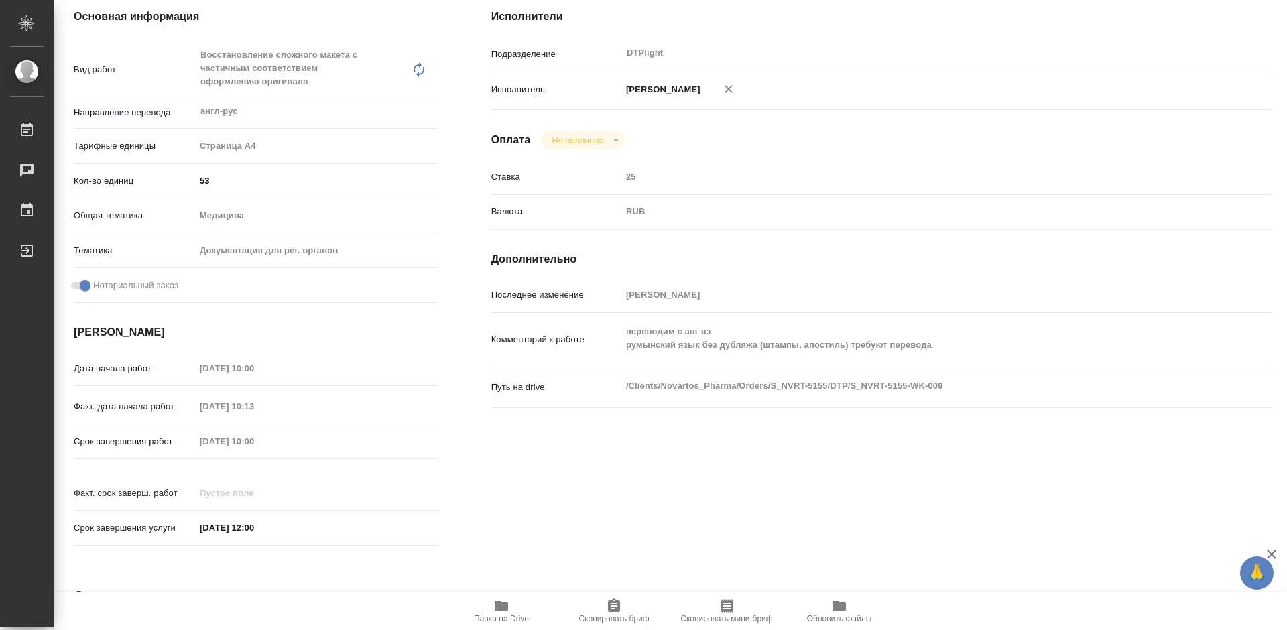
type textarea "x"
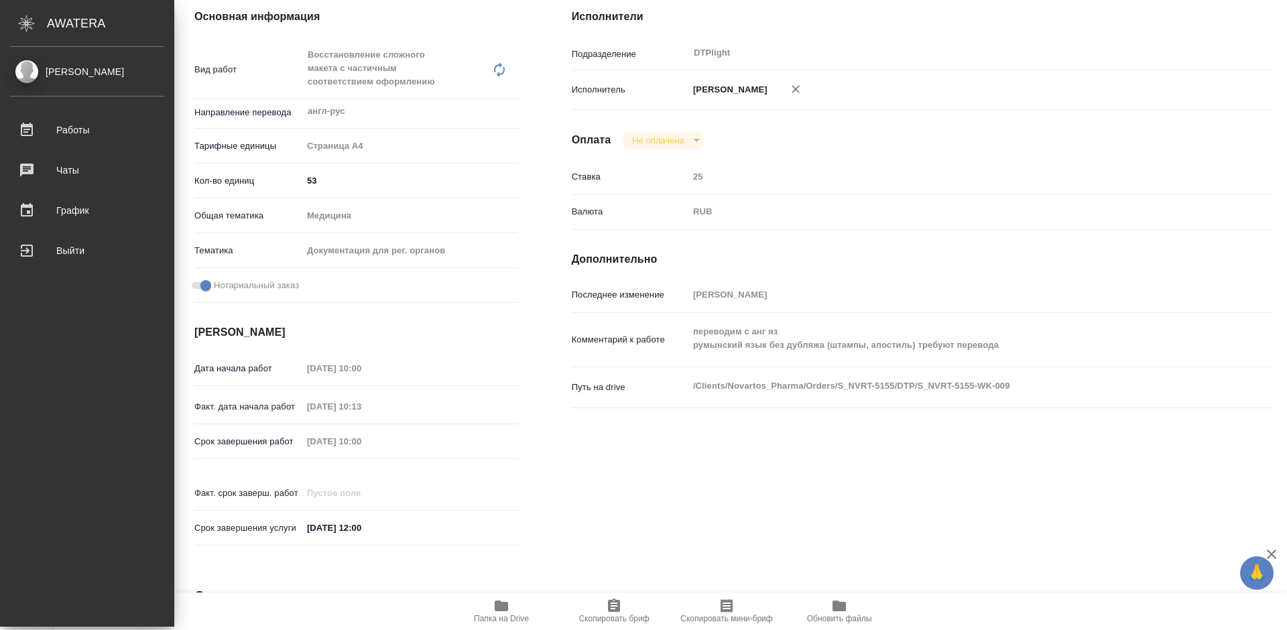
type textarea "x"
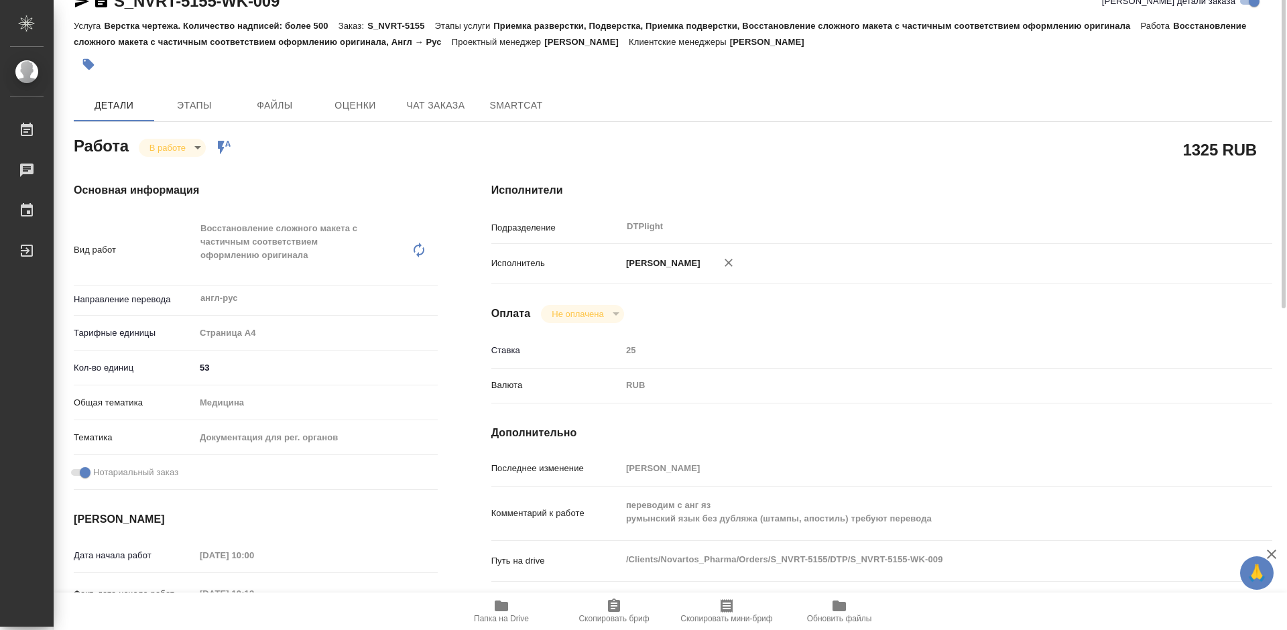
scroll to position [0, 0]
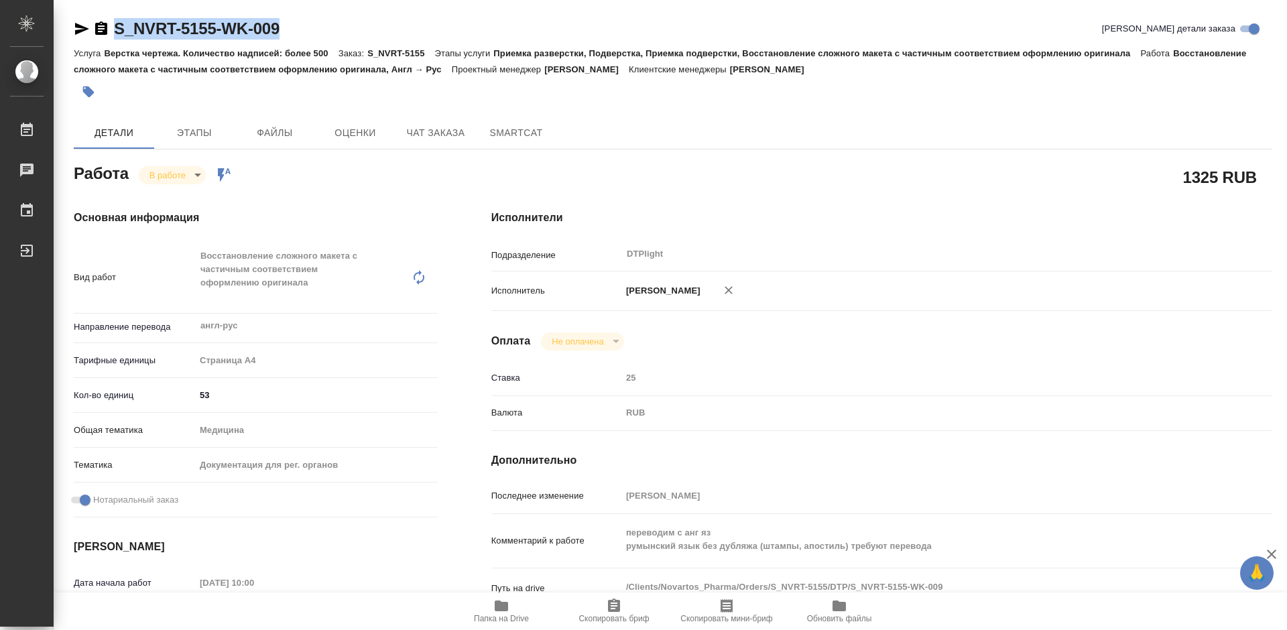
drag, startPoint x: 289, startPoint y: 24, endPoint x: 117, endPoint y: 33, distance: 171.8
click at [117, 33] on div "S_NVRT-5155-WK-009 Кратко детали заказа" at bounding box center [673, 28] width 1198 height 21
copy link "S_NVRT-5155-WK-009"
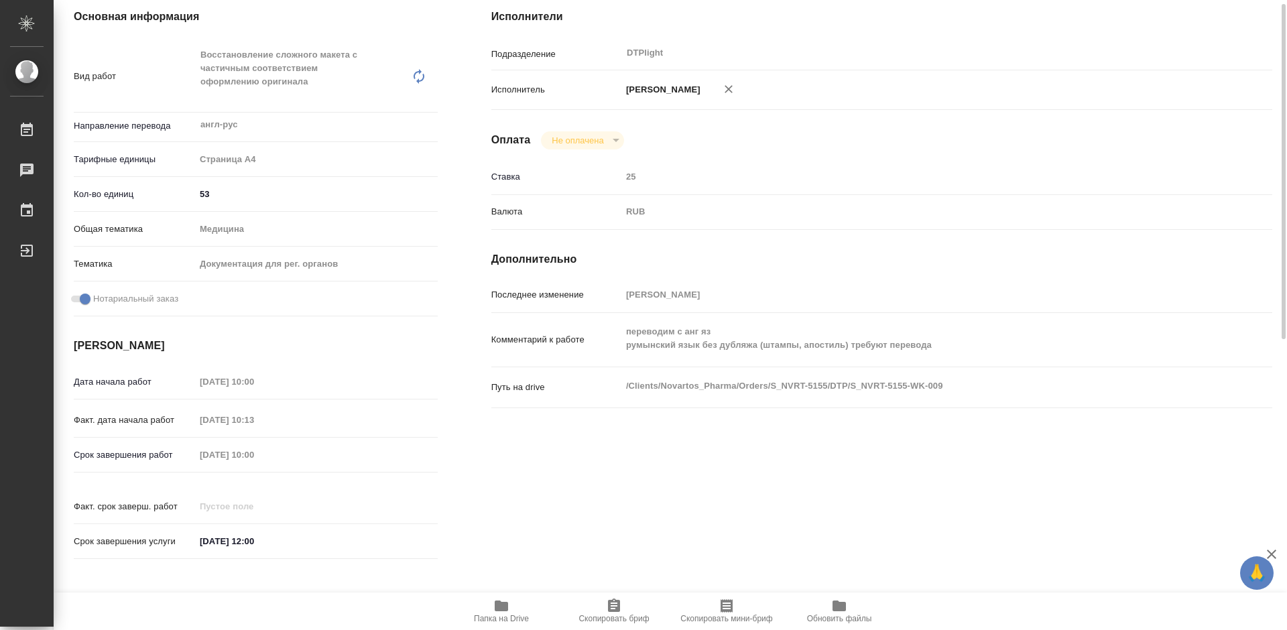
scroll to position [268, 0]
